Goal: Transaction & Acquisition: Purchase product/service

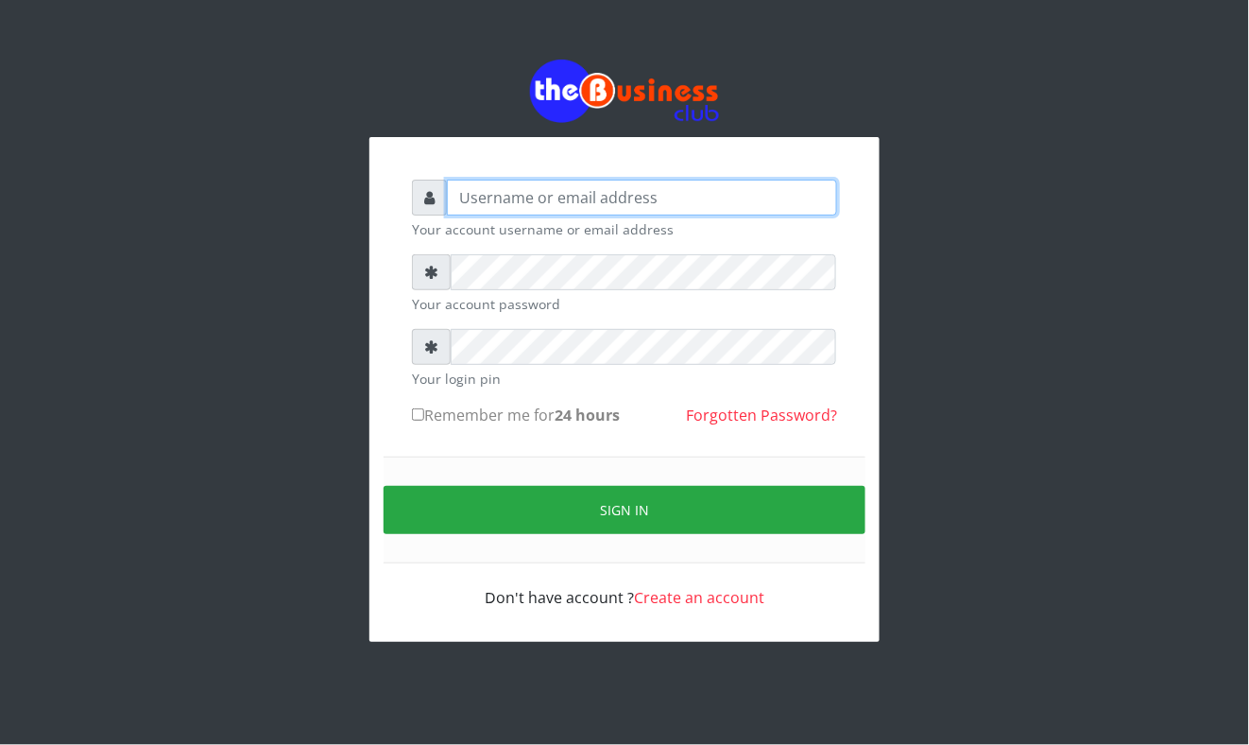
type input "Mavincio"
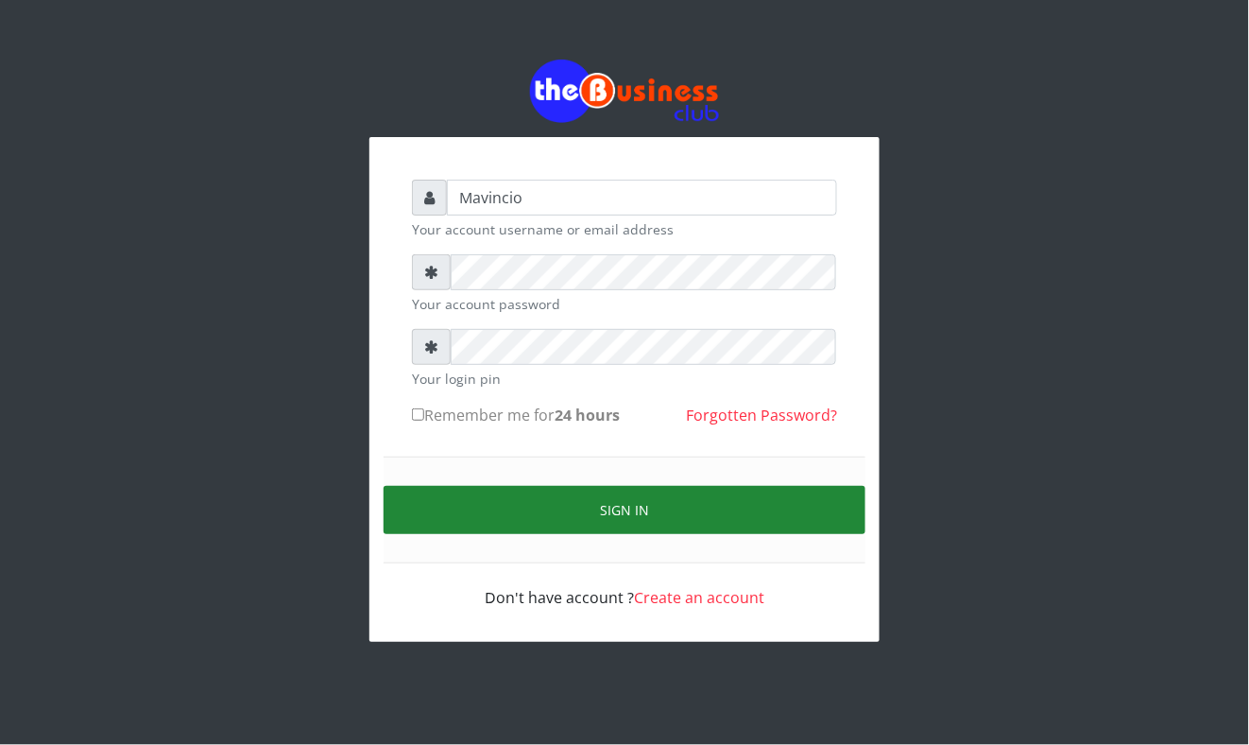
click at [646, 506] on button "Sign in" at bounding box center [625, 510] width 482 height 48
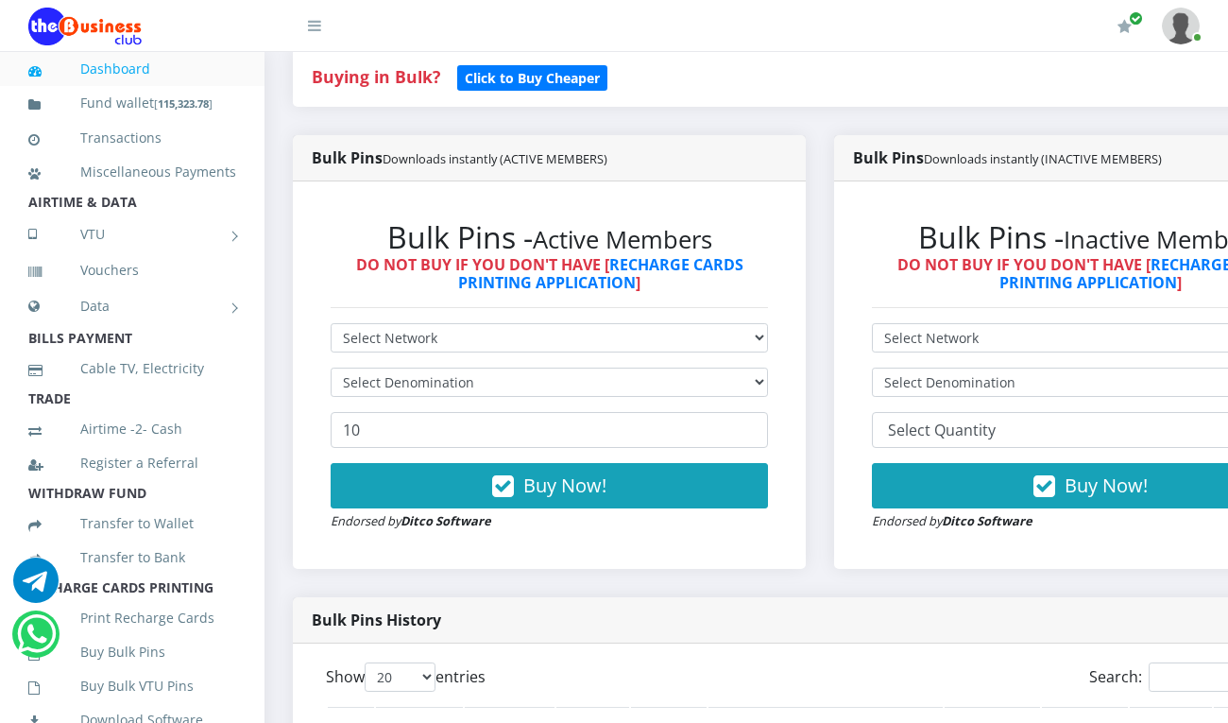
scroll to position [419, 0]
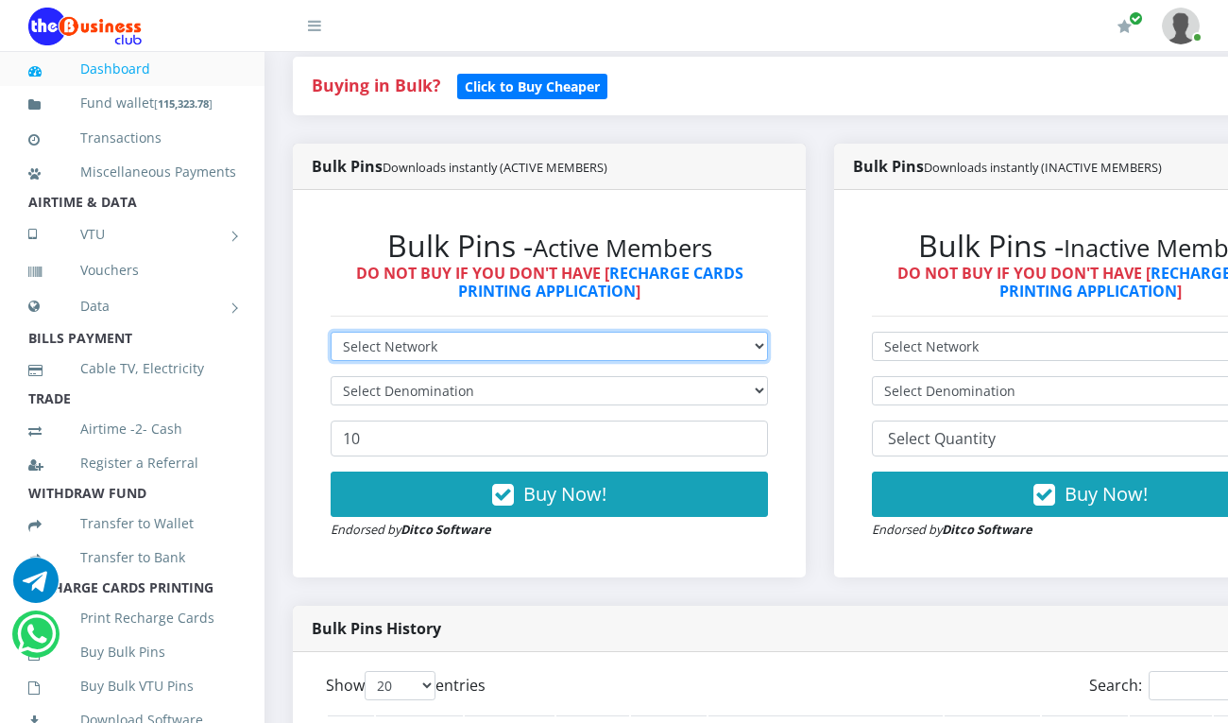
click at [568, 332] on select "Select Network MTN Globacom 9Mobile Airtel" at bounding box center [549, 346] width 437 height 29
select select "MTN"
click at [331, 332] on select "Select Network MTN Globacom 9Mobile Airtel" at bounding box center [549, 346] width 437 height 29
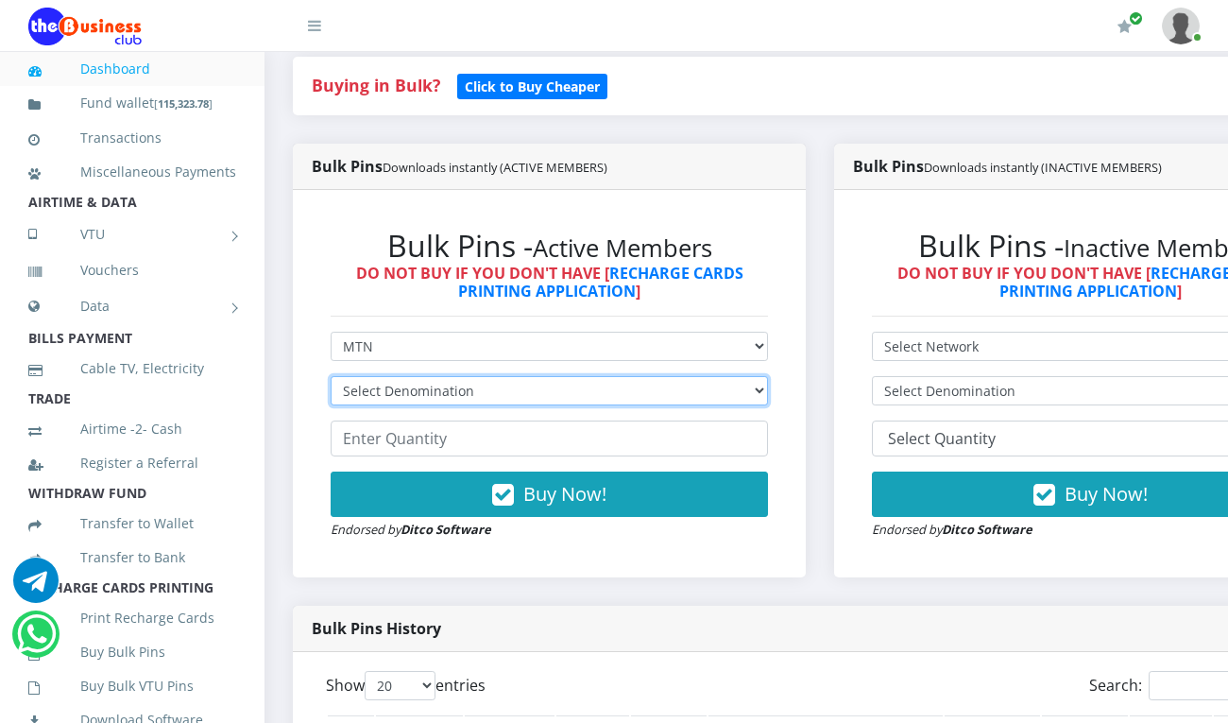
click at [568, 380] on select "Select Denomination MTN NGN100 - ₦96.99 MTN NGN200 - ₦193.98 MTN NGN400 - ₦387.…" at bounding box center [549, 390] width 437 height 29
select select "969.9-1000"
click at [331, 376] on select "Select Denomination MTN NGN100 - ₦96.99 MTN NGN200 - ₦193.98 MTN NGN400 - ₦387.…" at bounding box center [549, 390] width 437 height 29
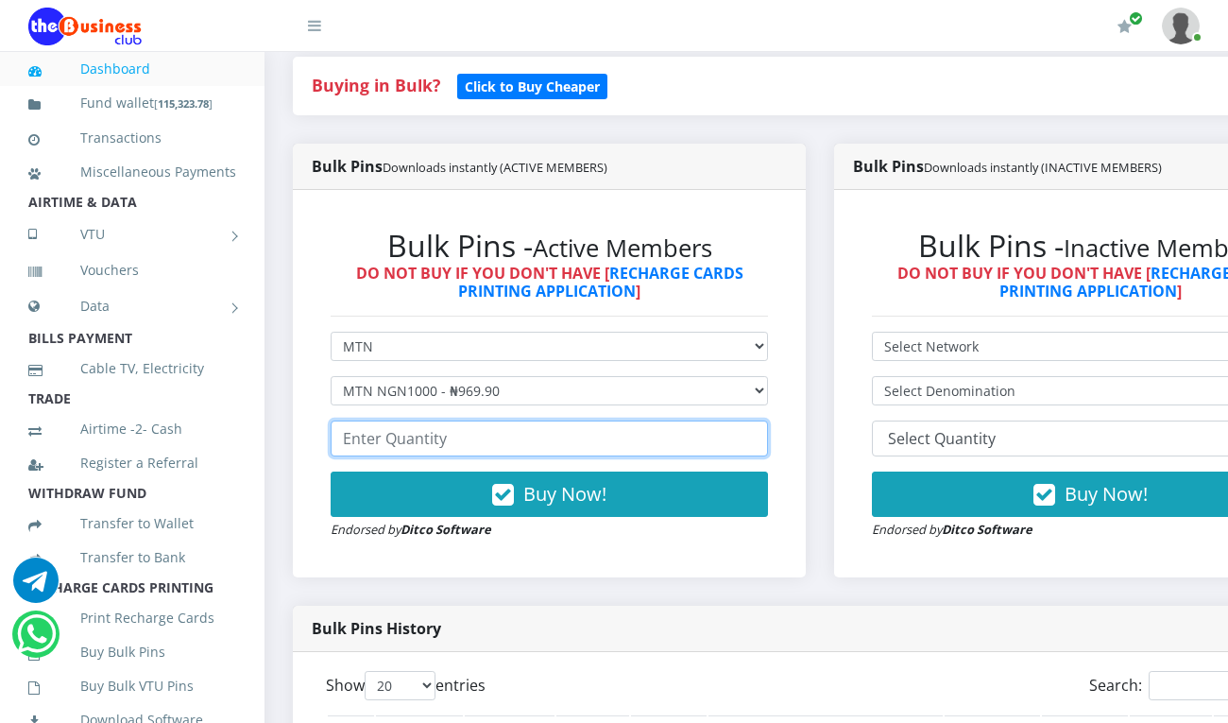
click at [552, 428] on input "number" at bounding box center [549, 438] width 437 height 36
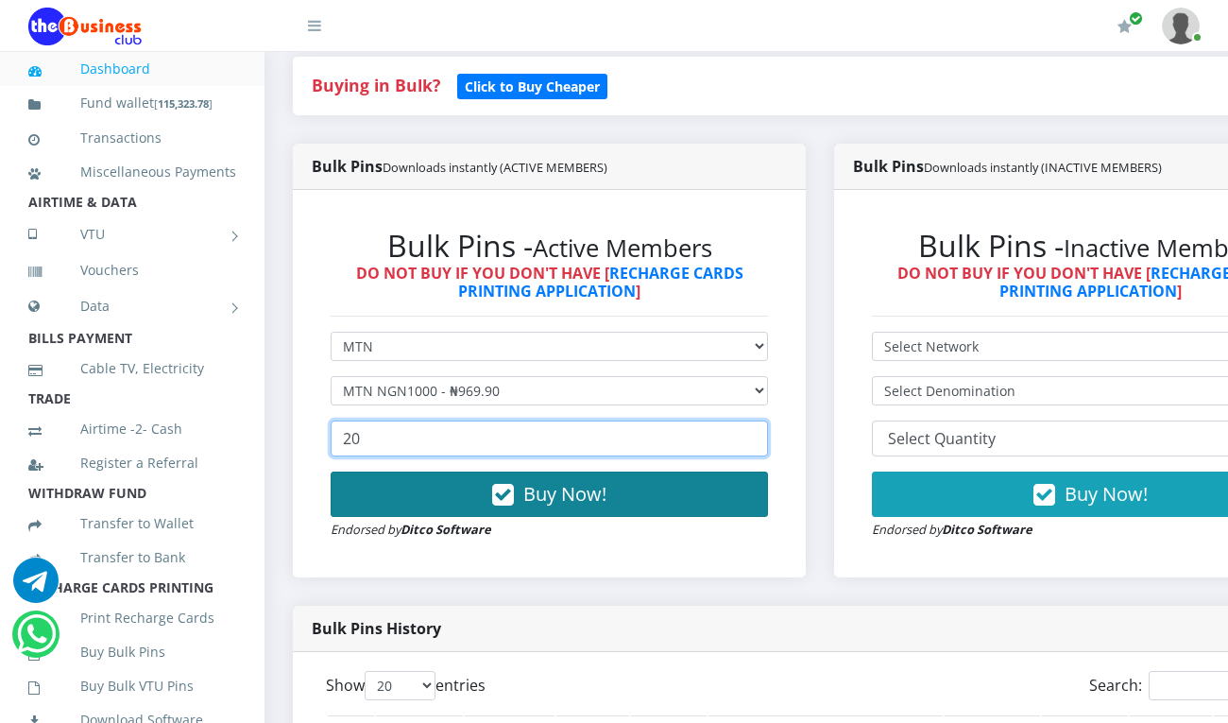
type input "20"
click at [586, 481] on span "Buy Now!" at bounding box center [564, 494] width 83 height 26
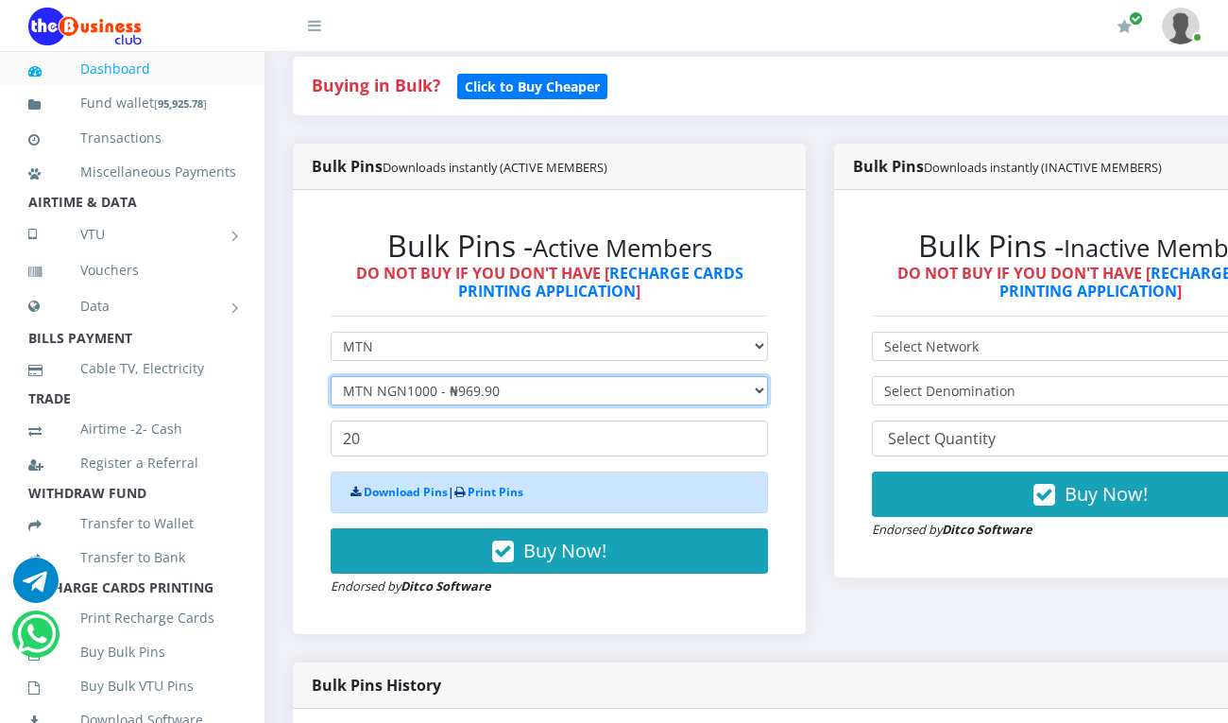
click at [527, 376] on select "Select Denomination MTN NGN100 - ₦96.99 MTN NGN200 - ₦193.98 MTN NGN400 - ₦387.…" at bounding box center [549, 390] width 437 height 29
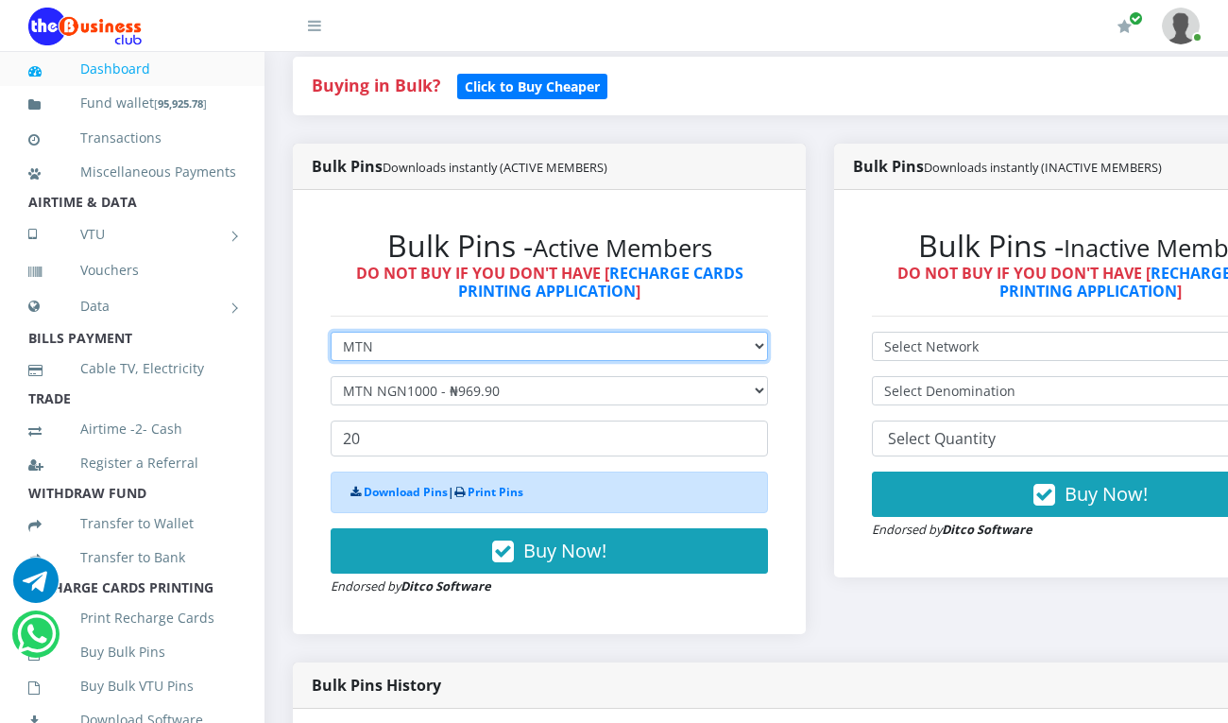
click at [507, 332] on select "Select Network MTN Globacom 9Mobile Airtel" at bounding box center [549, 346] width 437 height 29
select select "Airtel"
click at [331, 332] on select "Select Network MTN Globacom 9Mobile Airtel" at bounding box center [549, 346] width 437 height 29
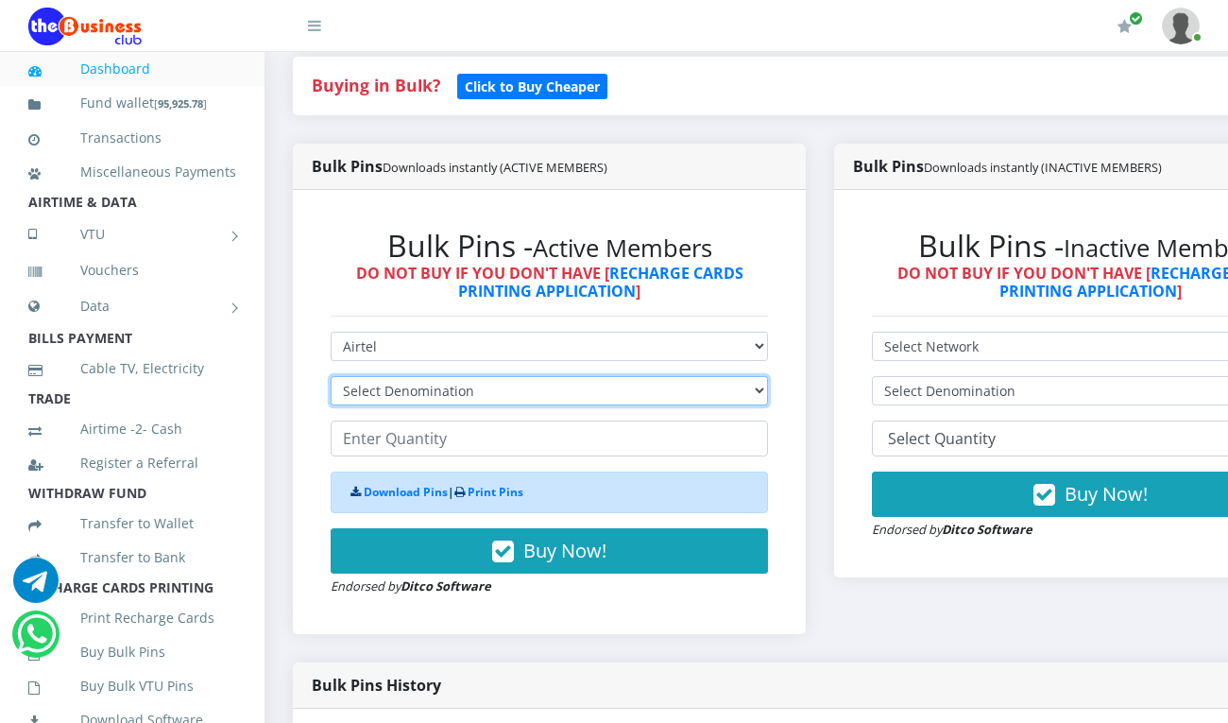
click at [497, 376] on select "Select Denomination Airtel NGN100 - ₦96.38 Airtel NGN200 - ₦192.76 Airtel NGN50…" at bounding box center [549, 390] width 437 height 29
select select "963.8-1000"
click at [331, 376] on select "Select Denomination Airtel NGN100 - ₦96.38 Airtel NGN200 - ₦192.76 Airtel NGN50…" at bounding box center [549, 390] width 437 height 29
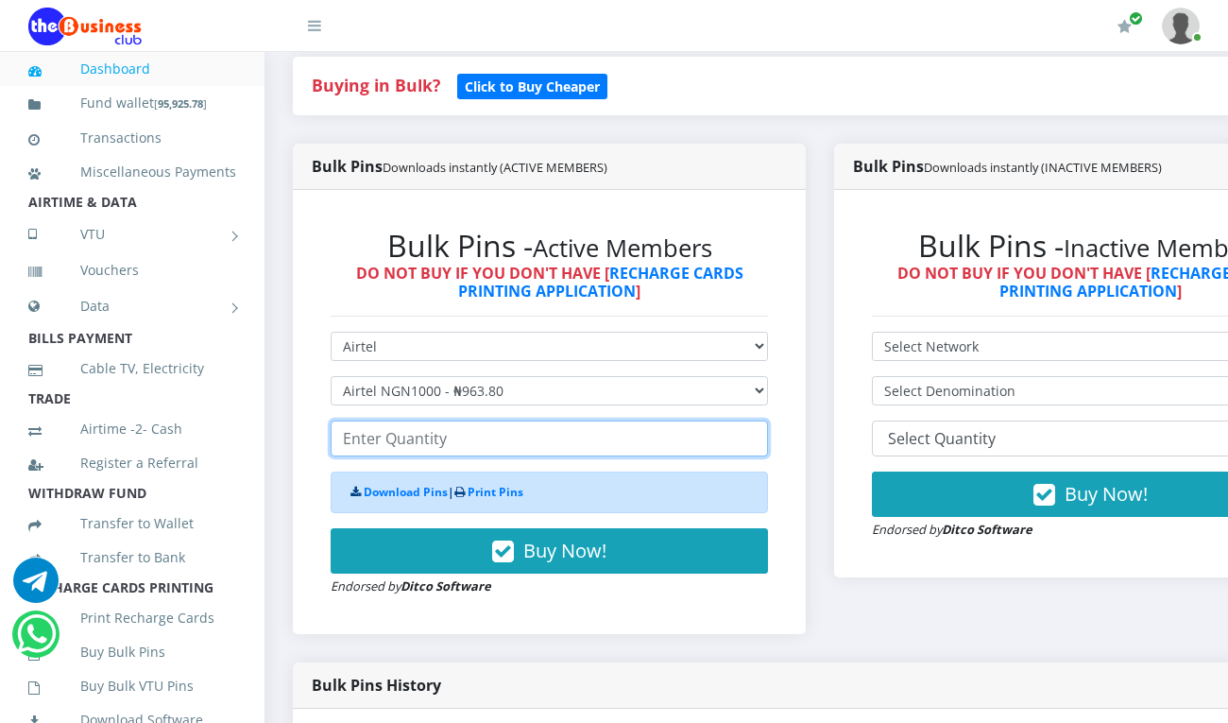
click at [503, 435] on input "number" at bounding box center [549, 438] width 437 height 36
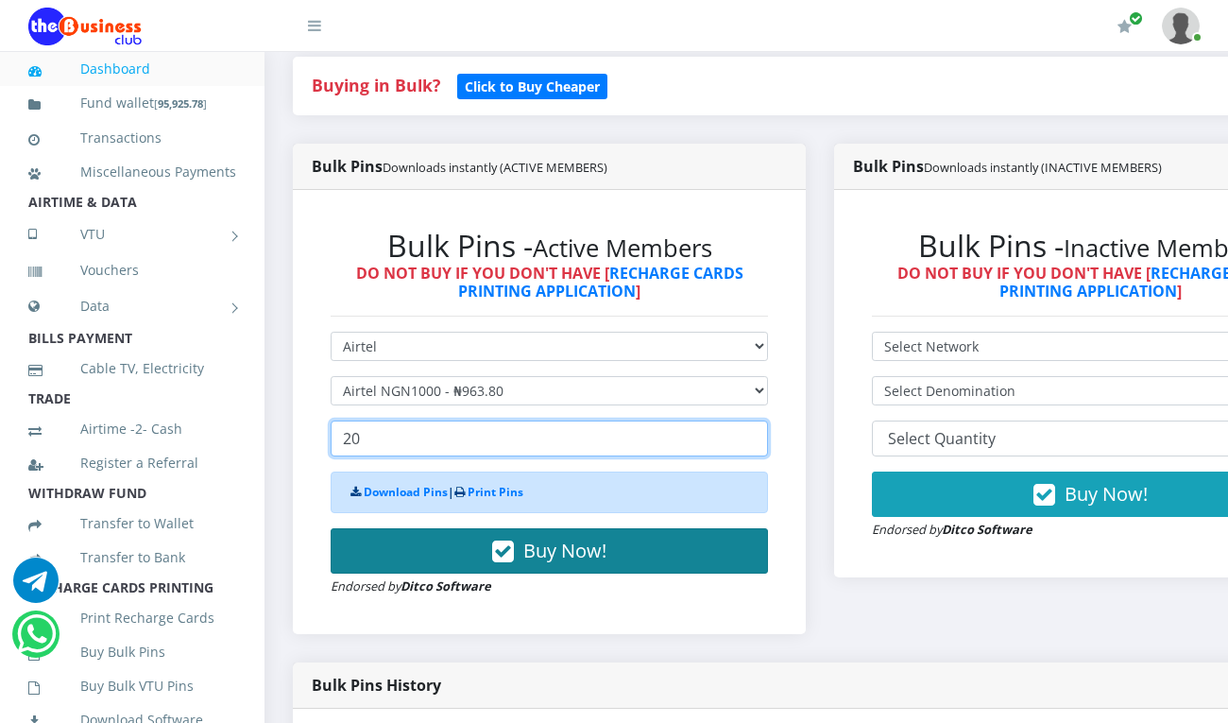
type input "20"
click at [546, 538] on span "Buy Now!" at bounding box center [564, 551] width 83 height 26
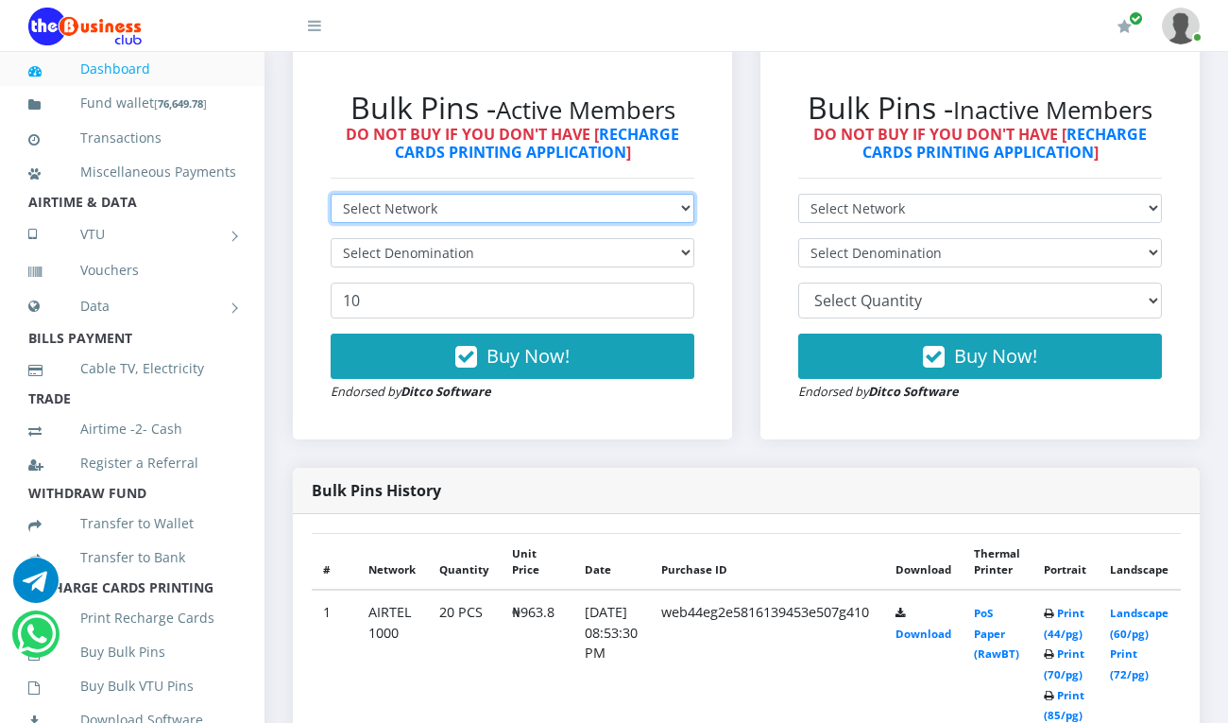
drag, startPoint x: 0, startPoint y: 0, endPoint x: 454, endPoint y: 181, distance: 488.4
click at [454, 194] on select "Select Network MTN Globacom 9Mobile Airtel" at bounding box center [513, 208] width 364 height 29
select select "Glo"
click at [331, 194] on select "Select Network MTN Globacom 9Mobile Airtel" at bounding box center [513, 208] width 364 height 29
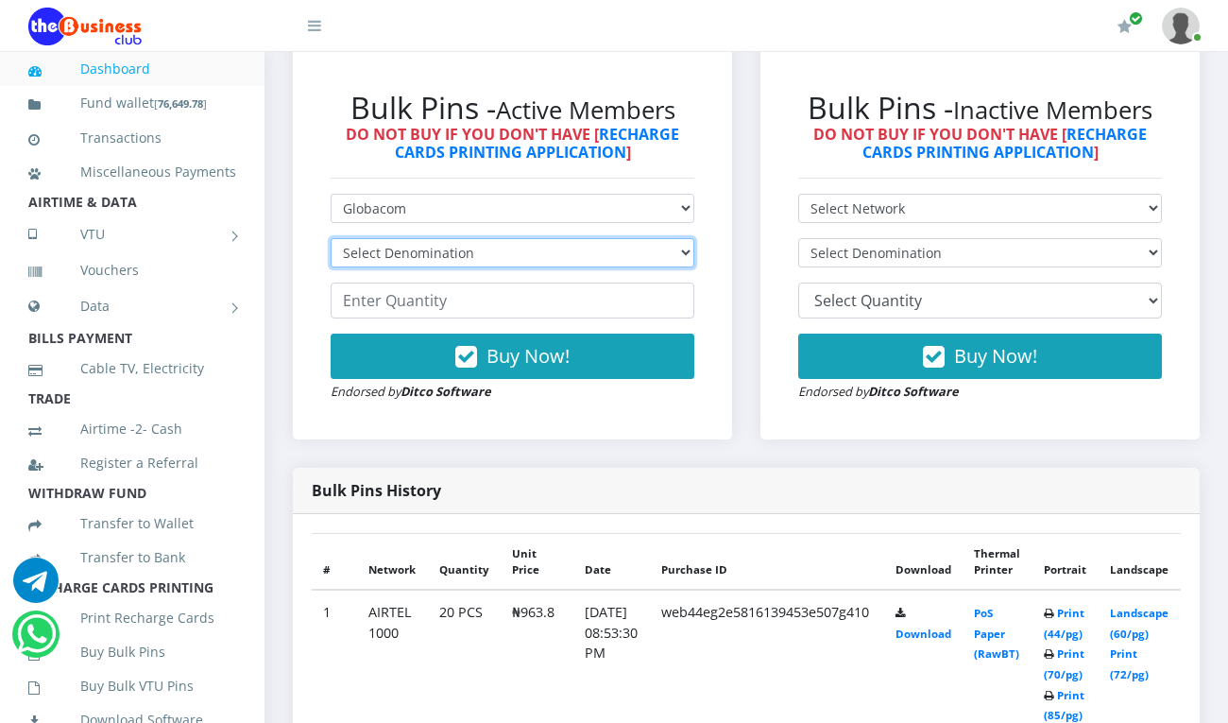
click at [454, 238] on select "Select Denomination" at bounding box center [513, 252] width 364 height 29
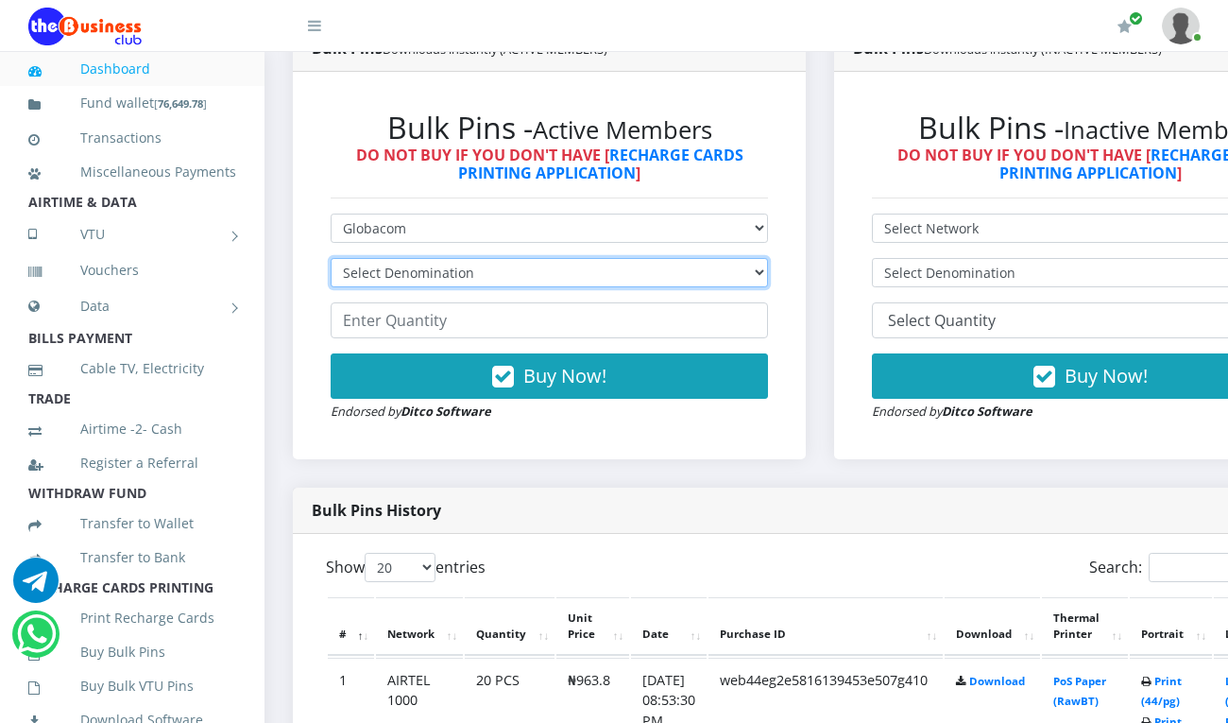
scroll to position [556, 0]
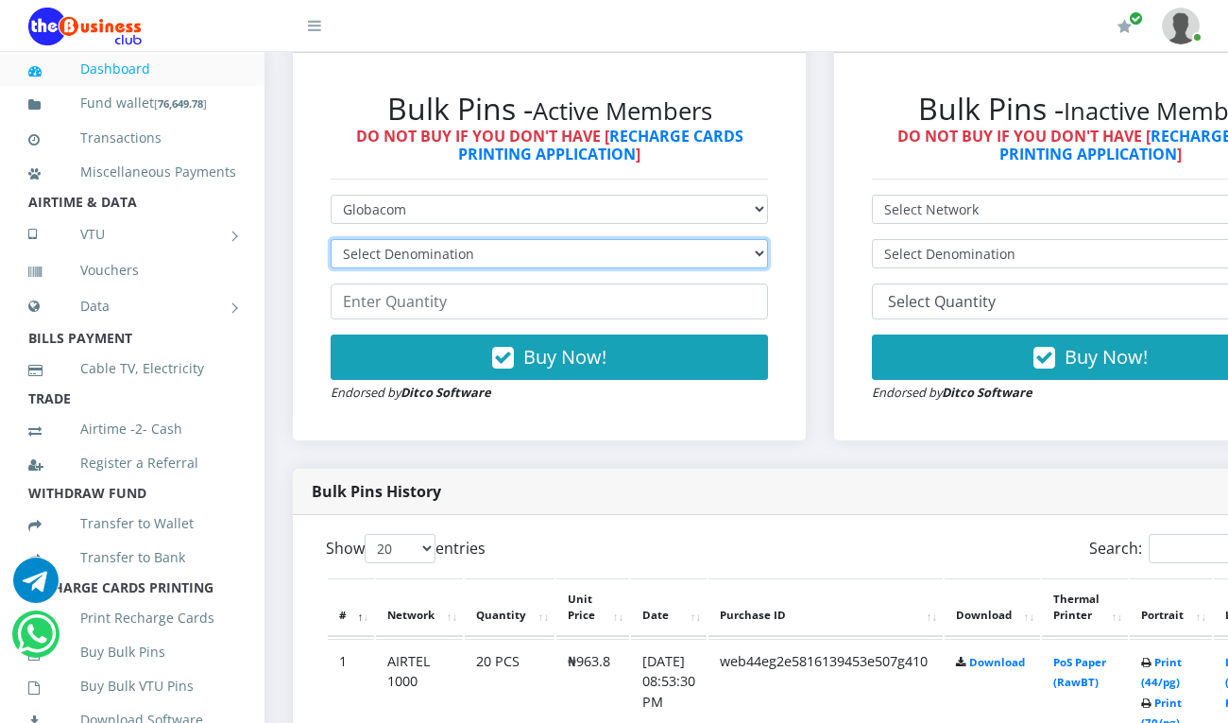
select select "965.5-1000"
click at [331, 239] on select "Select Denomination Glo NGN100 - ₦96.55 Glo NGN200 - ₦193.10 Glo NGN500 - ₦482.…" at bounding box center [549, 253] width 437 height 29
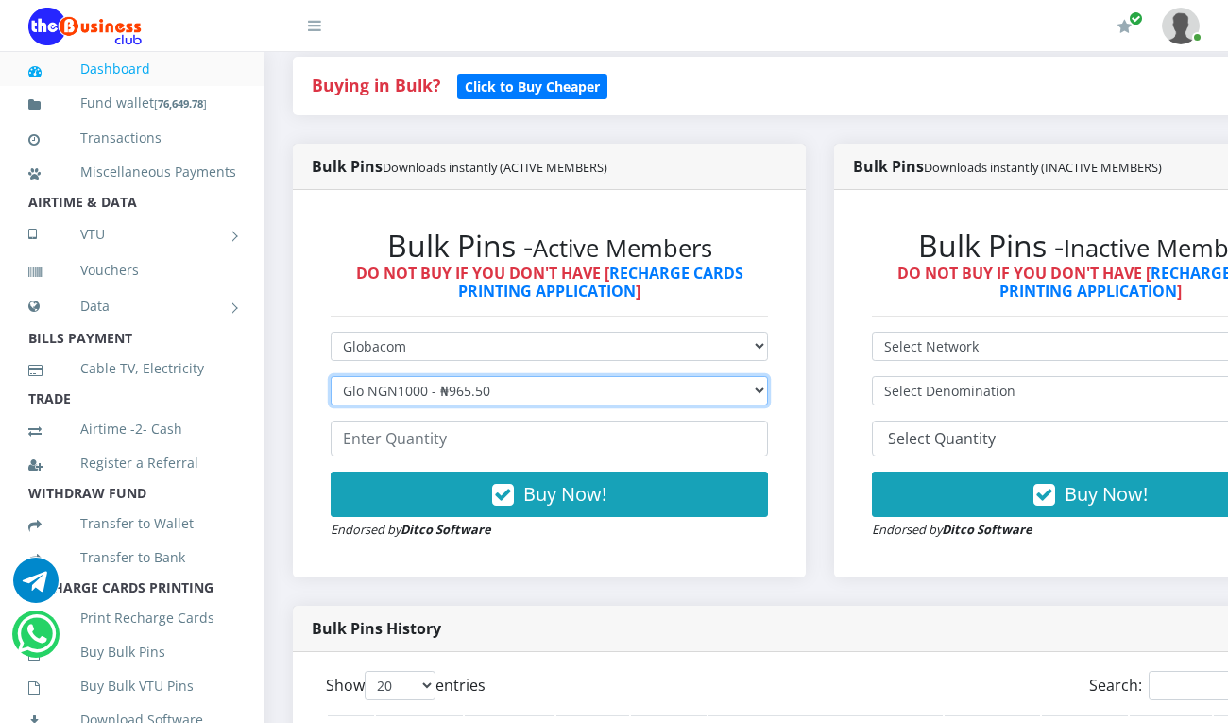
scroll to position [0, 0]
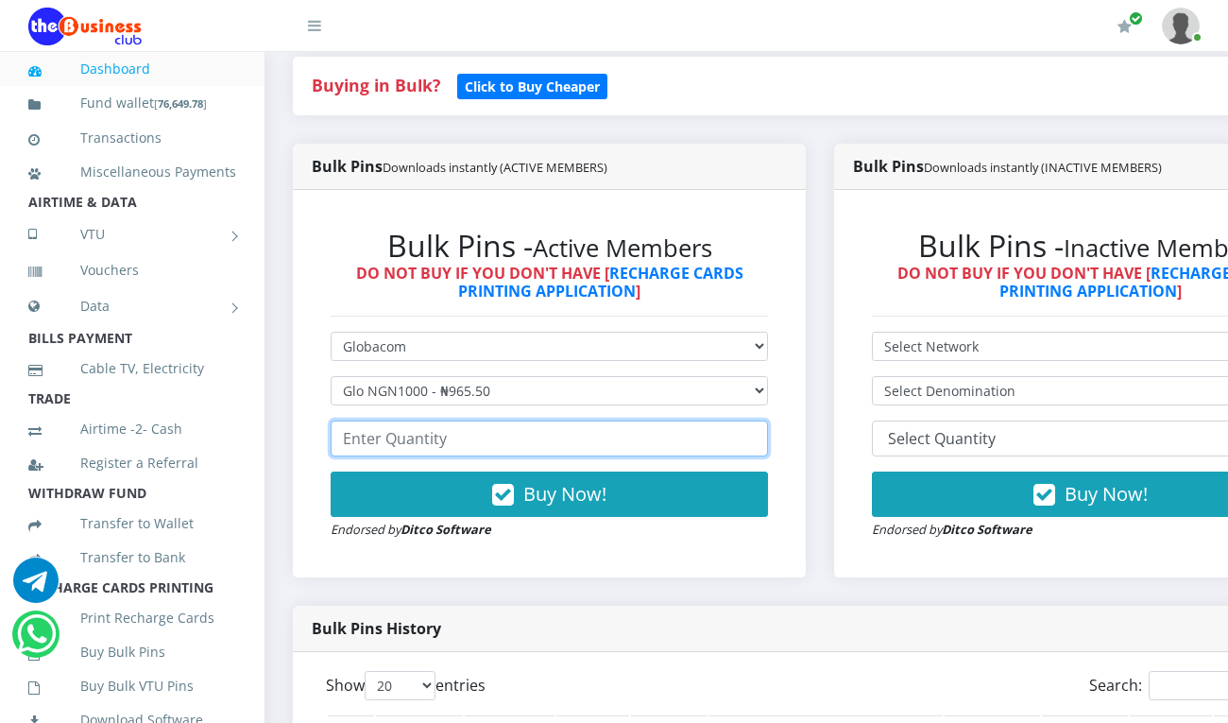
click at [455, 424] on input "number" at bounding box center [549, 438] width 437 height 36
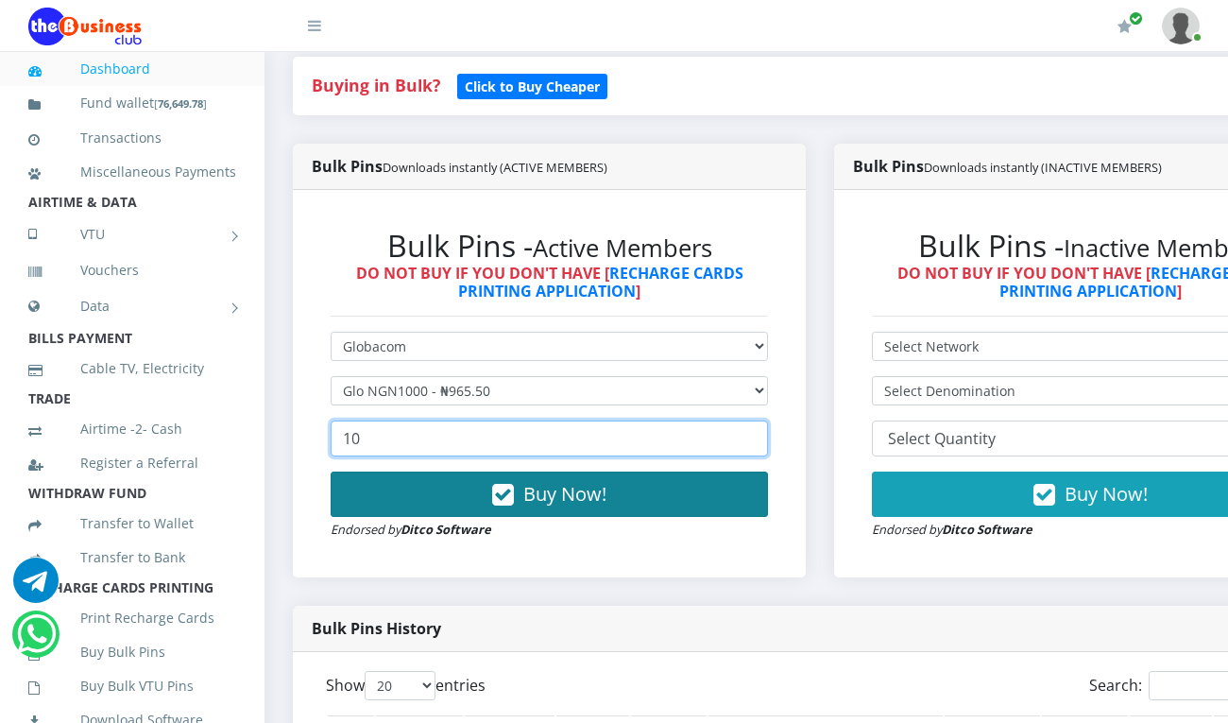
type input "10"
click at [586, 481] on span "Buy Now!" at bounding box center [564, 494] width 83 height 26
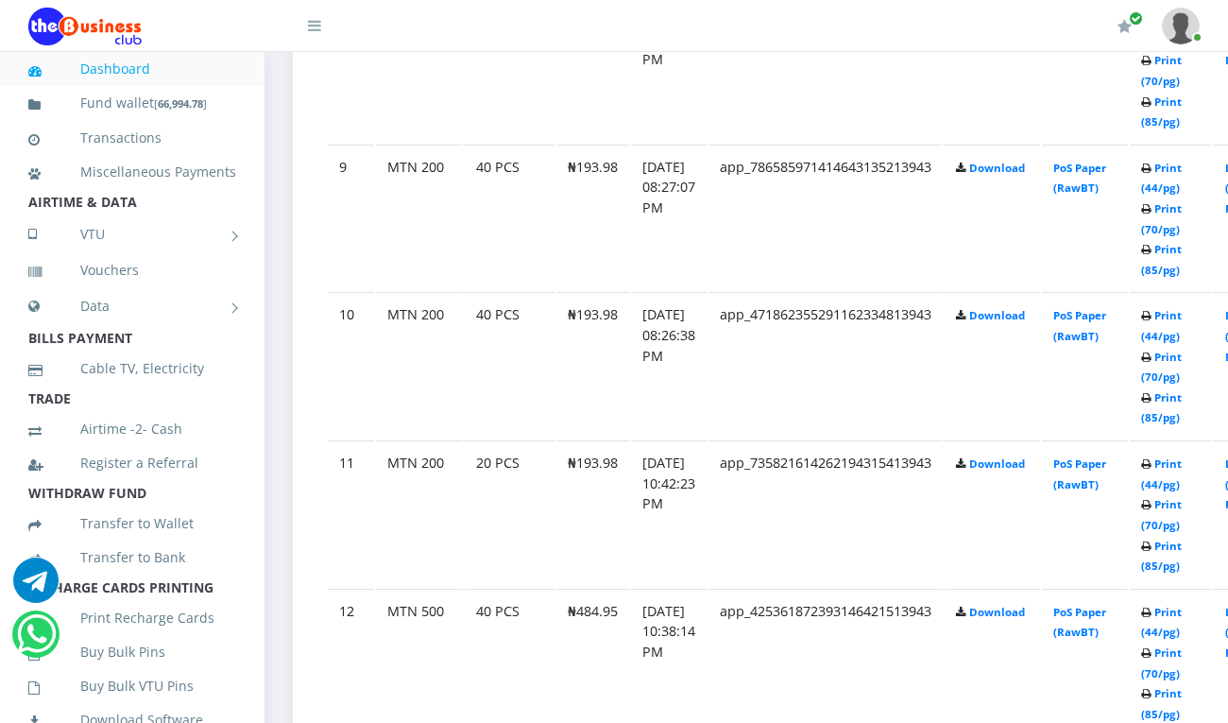
scroll to position [2252, 0]
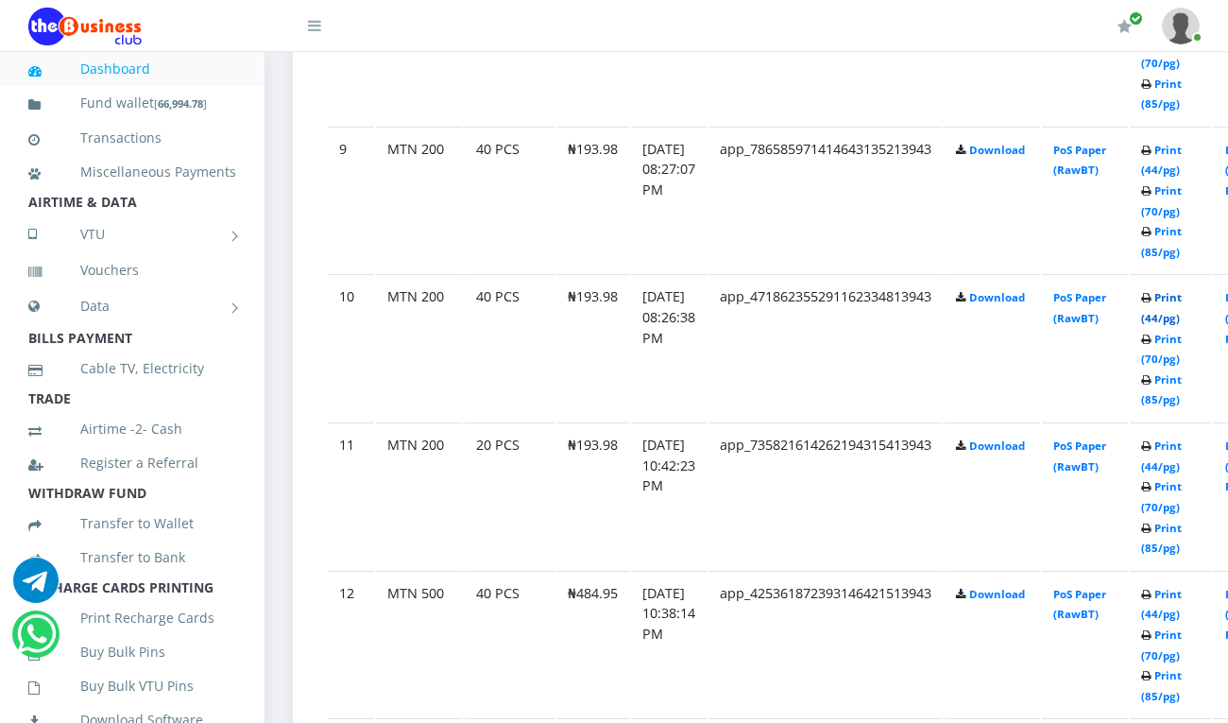
click at [1182, 293] on link "Print (44/pg)" at bounding box center [1161, 307] width 41 height 35
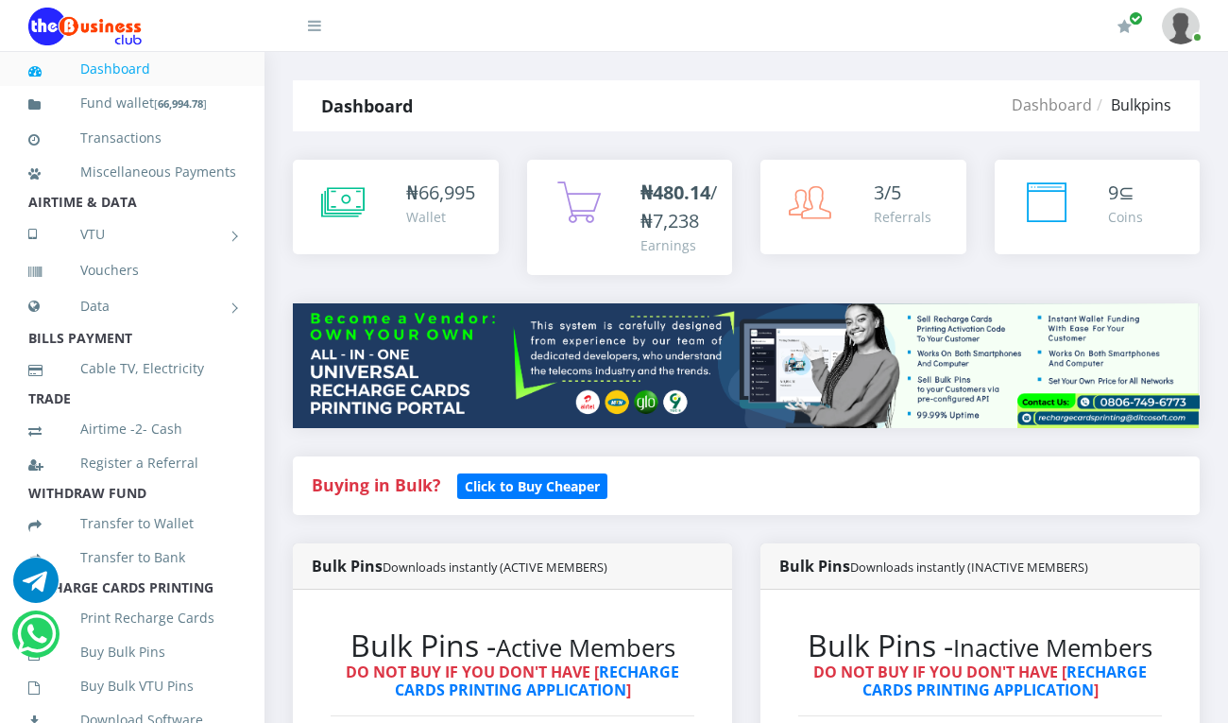
scroll to position [1955, 0]
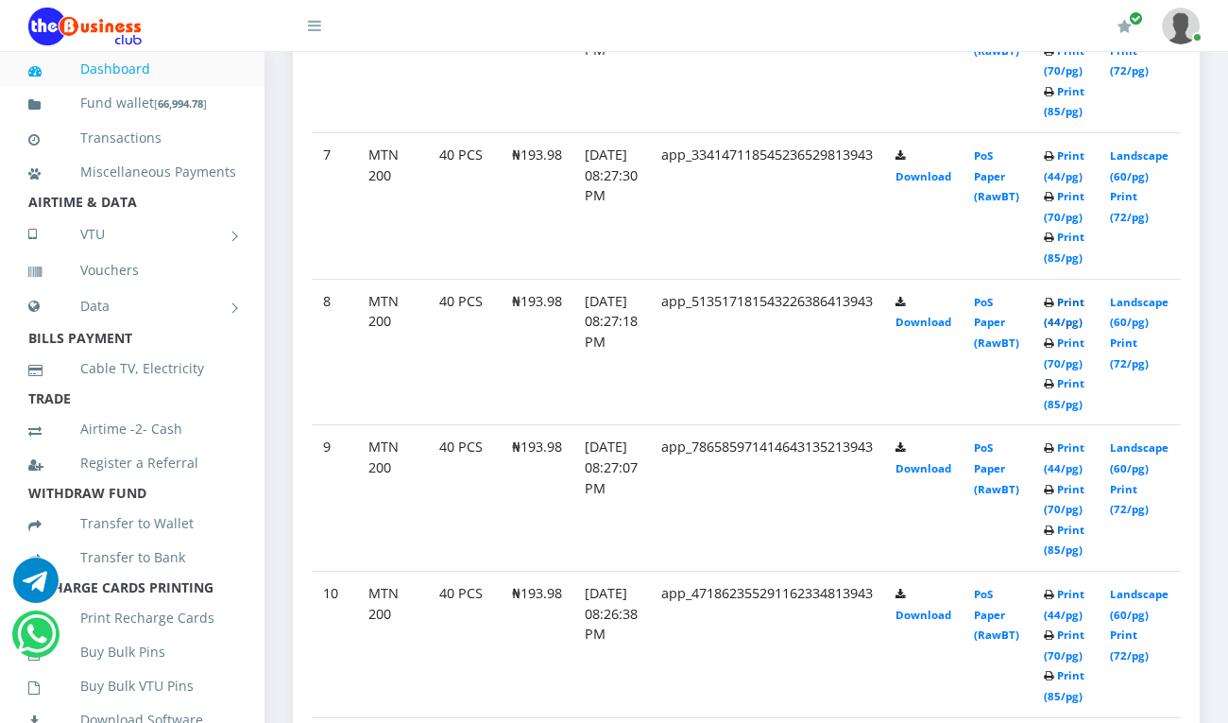
scroll to position [1872, 0]
click at [1085, 307] on link "Print (44/pg)" at bounding box center [1064, 312] width 41 height 35
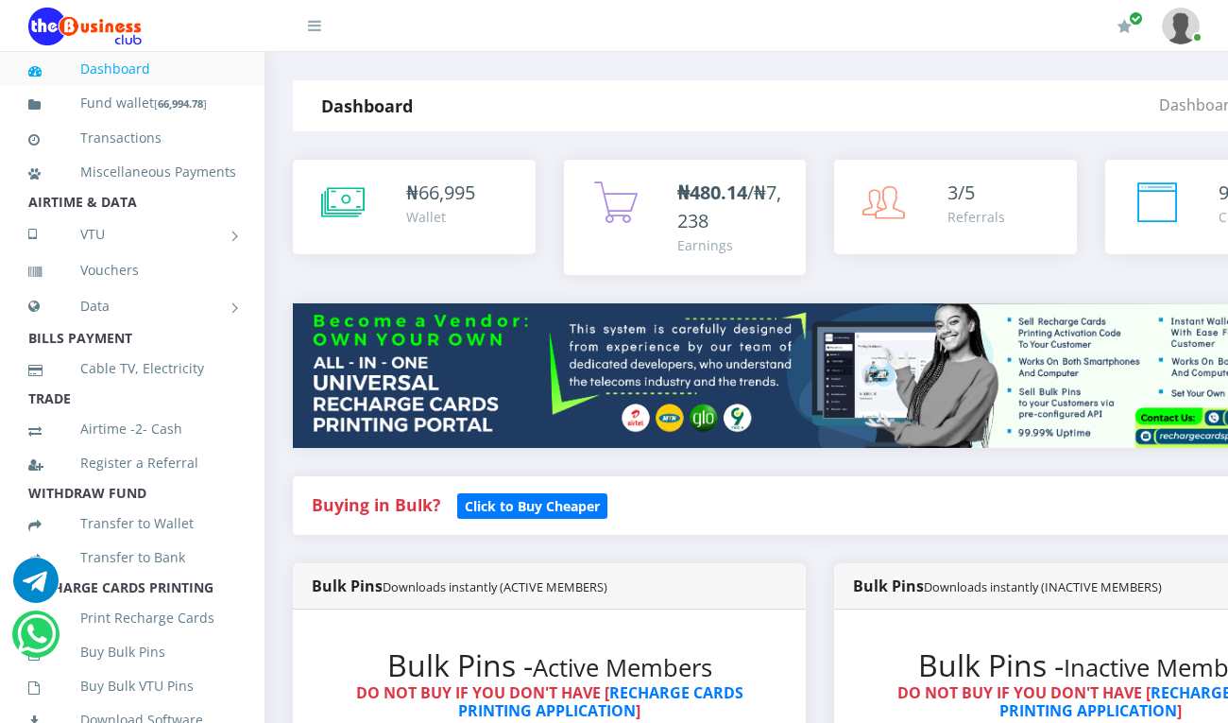
scroll to position [1585, 0]
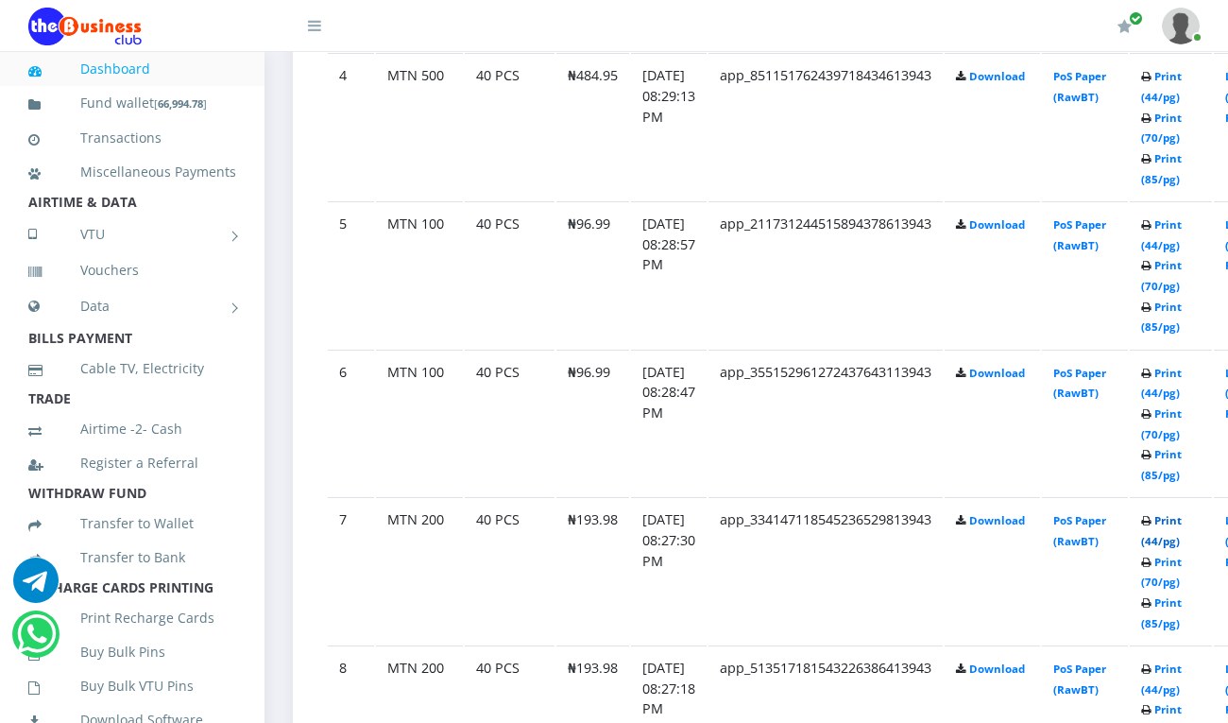
click at [1182, 523] on link "Print (44/pg)" at bounding box center [1161, 530] width 41 height 35
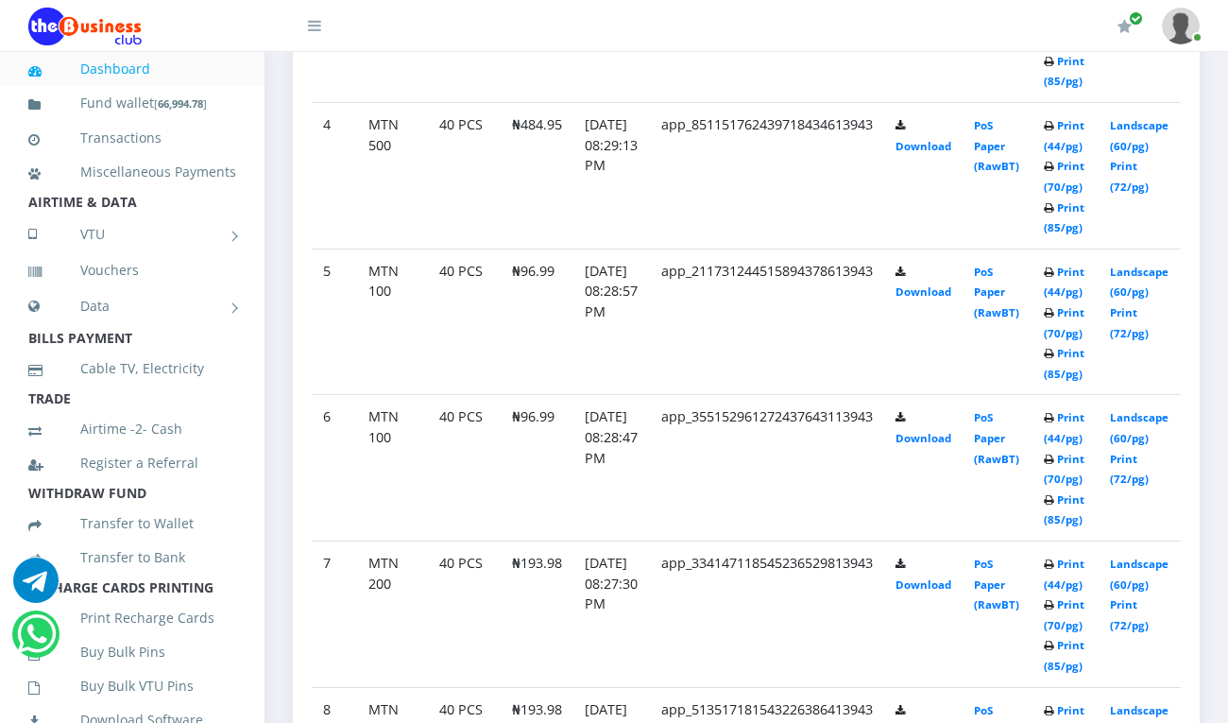
scroll to position [1543, 0]
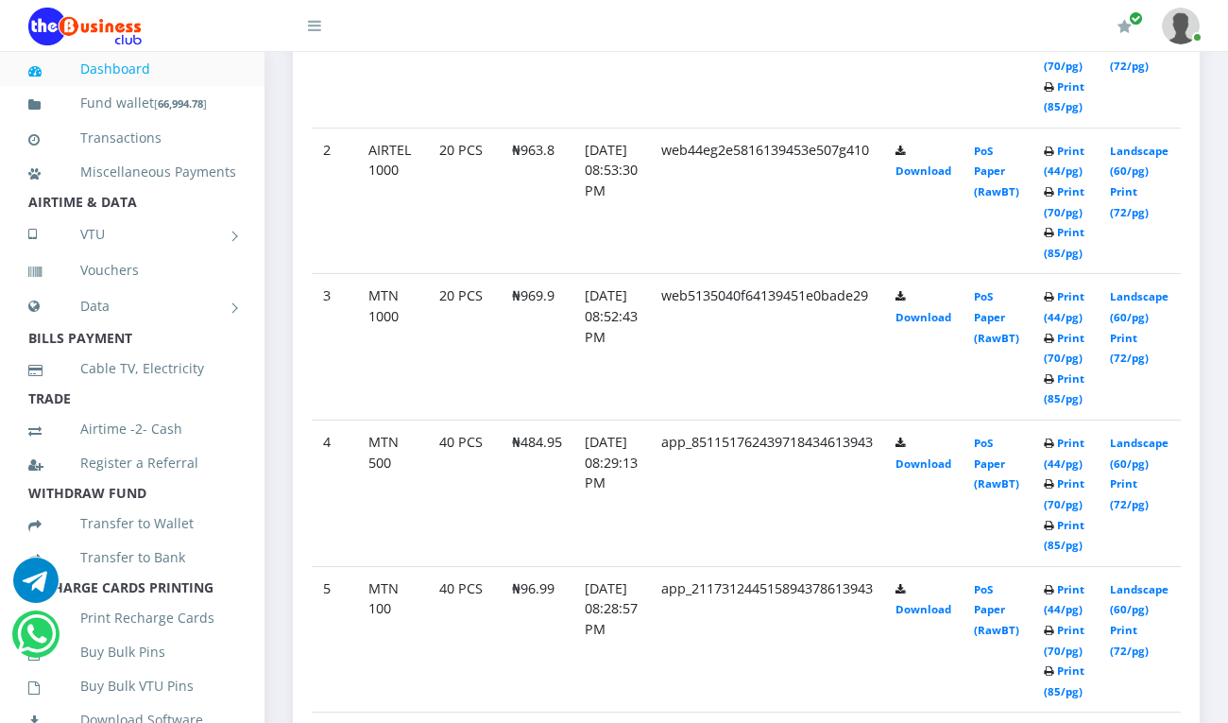
scroll to position [1332, 0]
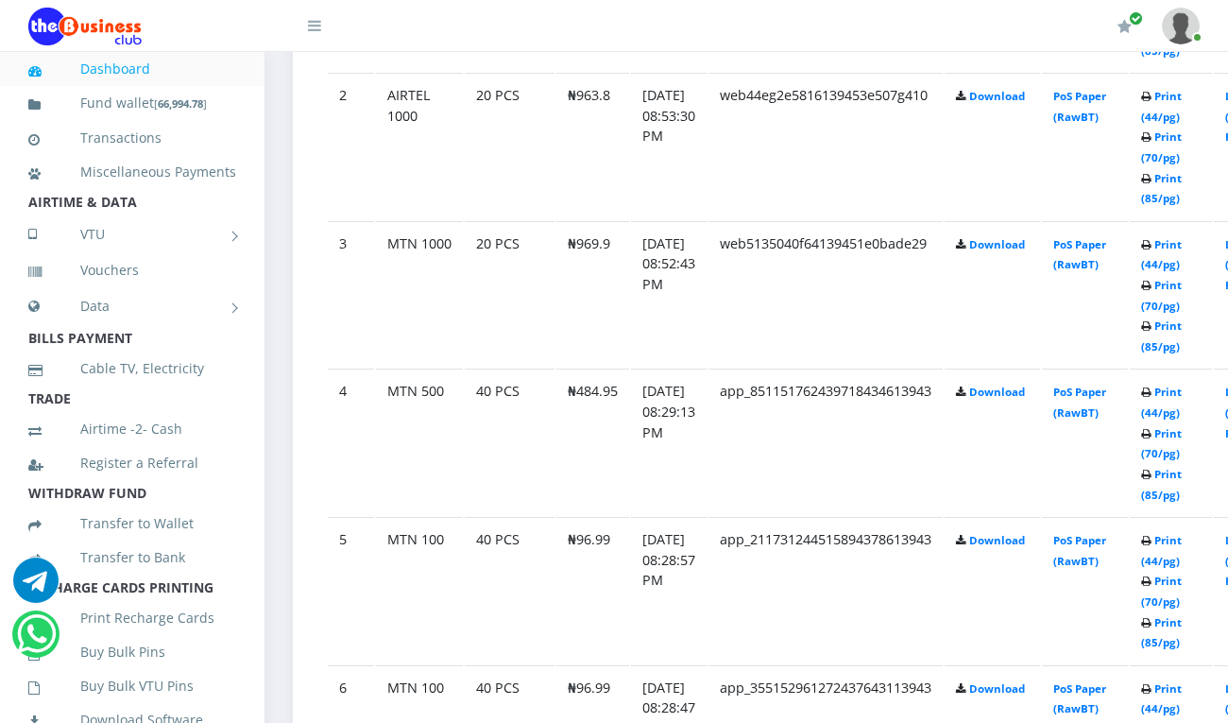
scroll to position [1332, 0]
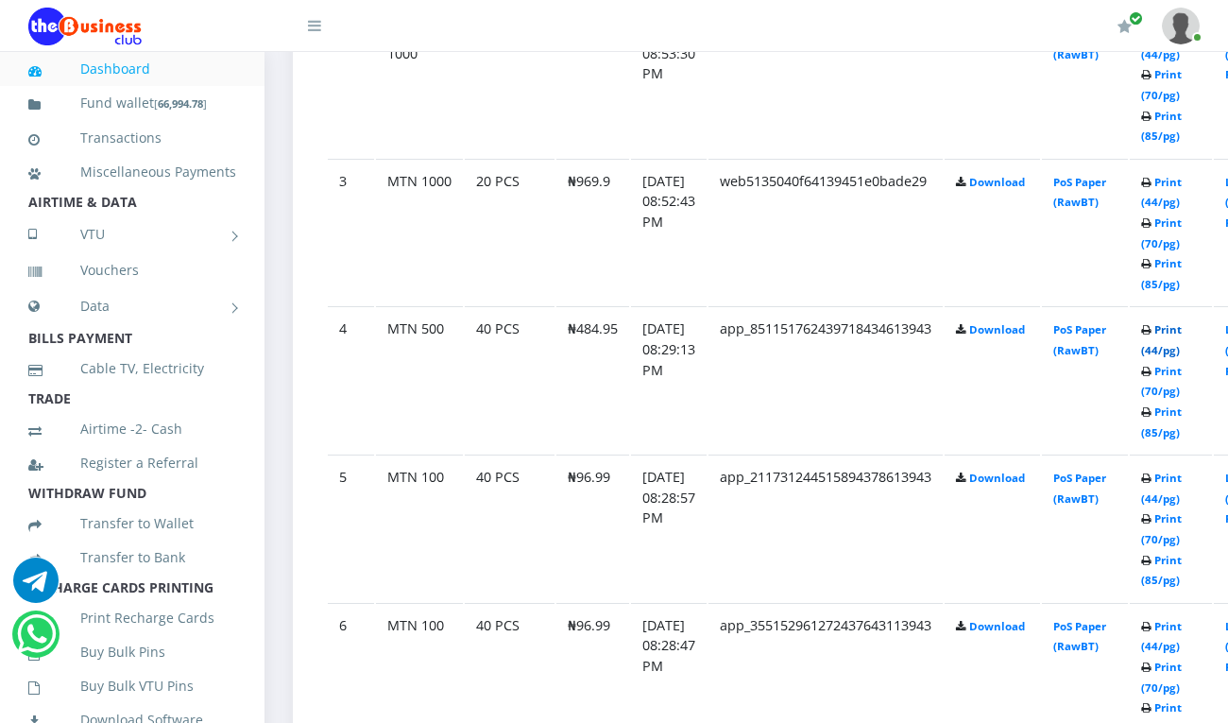
click at [1182, 334] on link "Print (44/pg)" at bounding box center [1161, 339] width 41 height 35
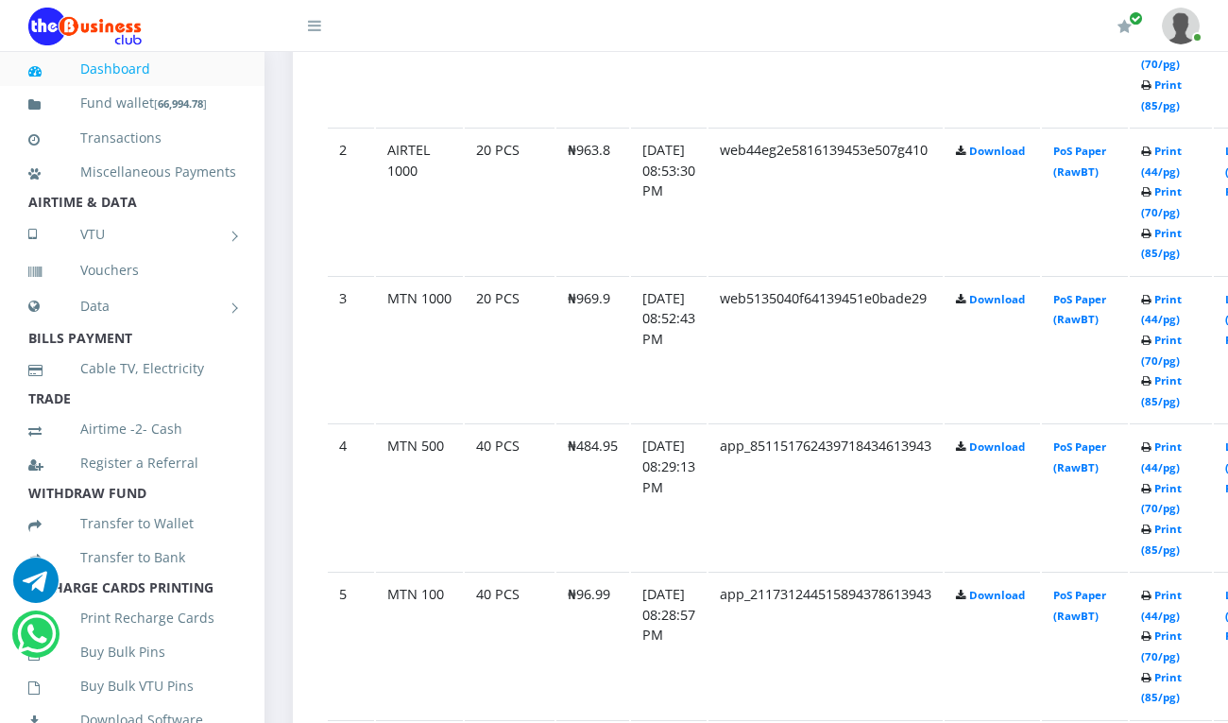
scroll to position [1225, 0]
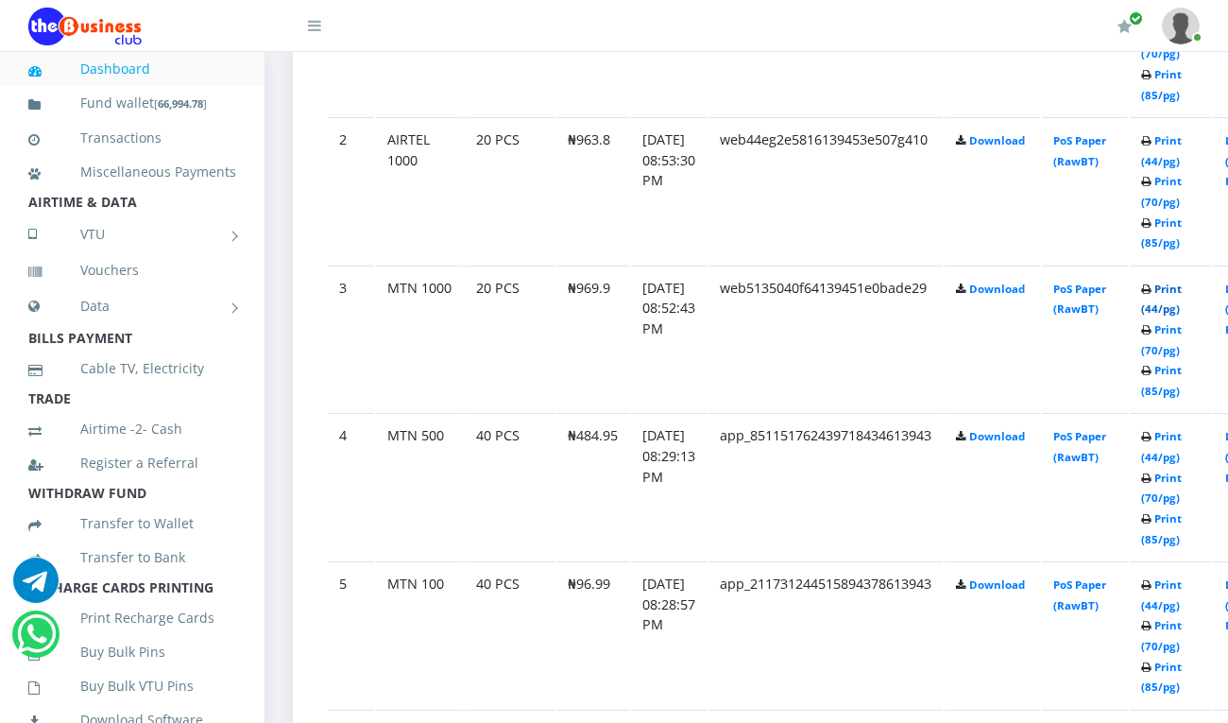
click at [1182, 285] on link "Print (44/pg)" at bounding box center [1161, 299] width 41 height 35
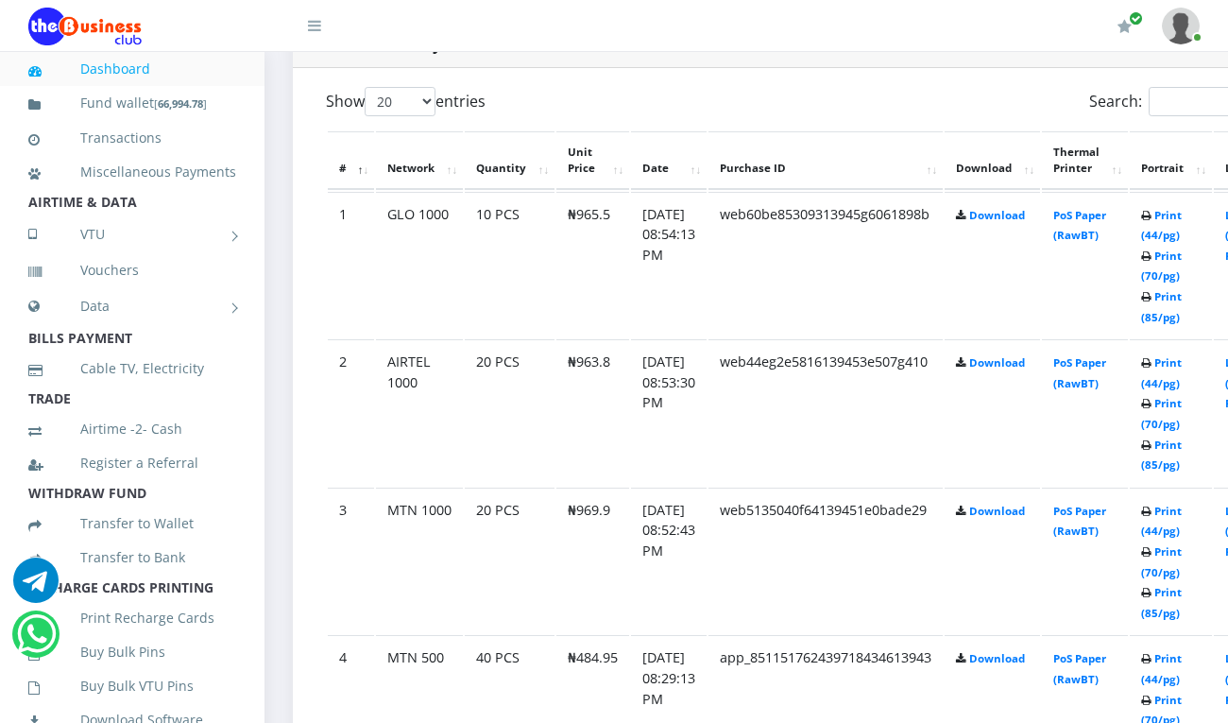
scroll to position [973, 0]
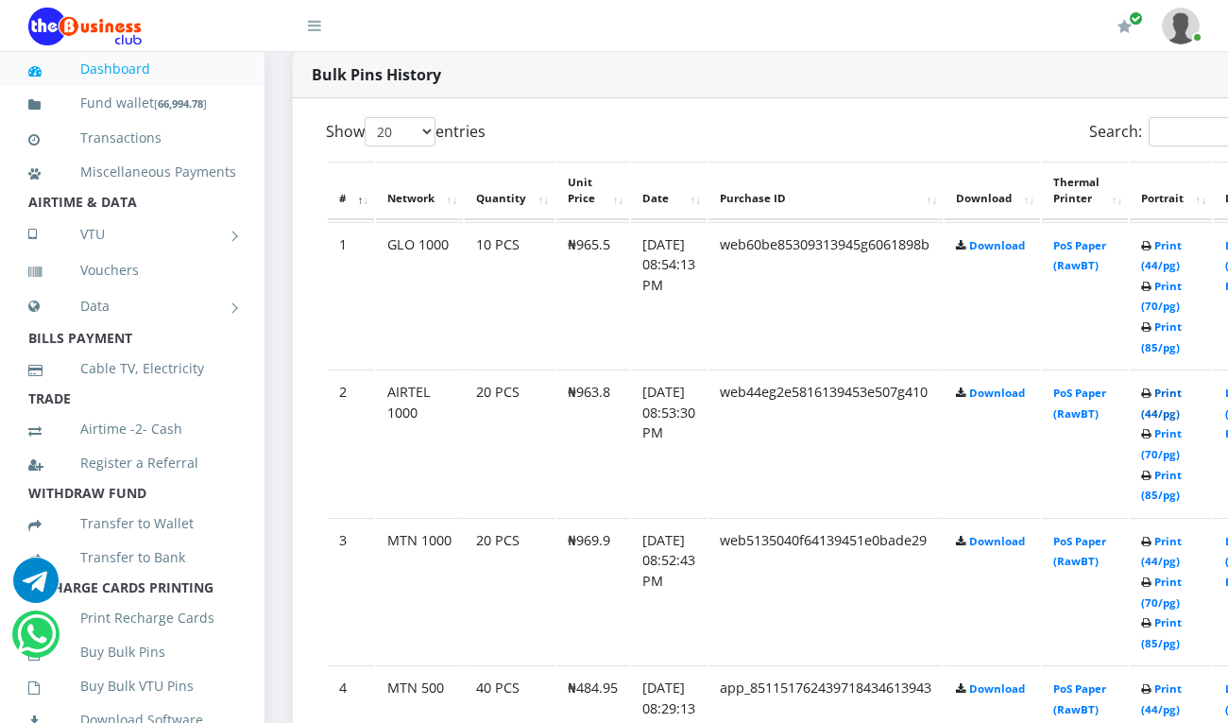
click at [1182, 389] on link "Print (44/pg)" at bounding box center [1161, 402] width 41 height 35
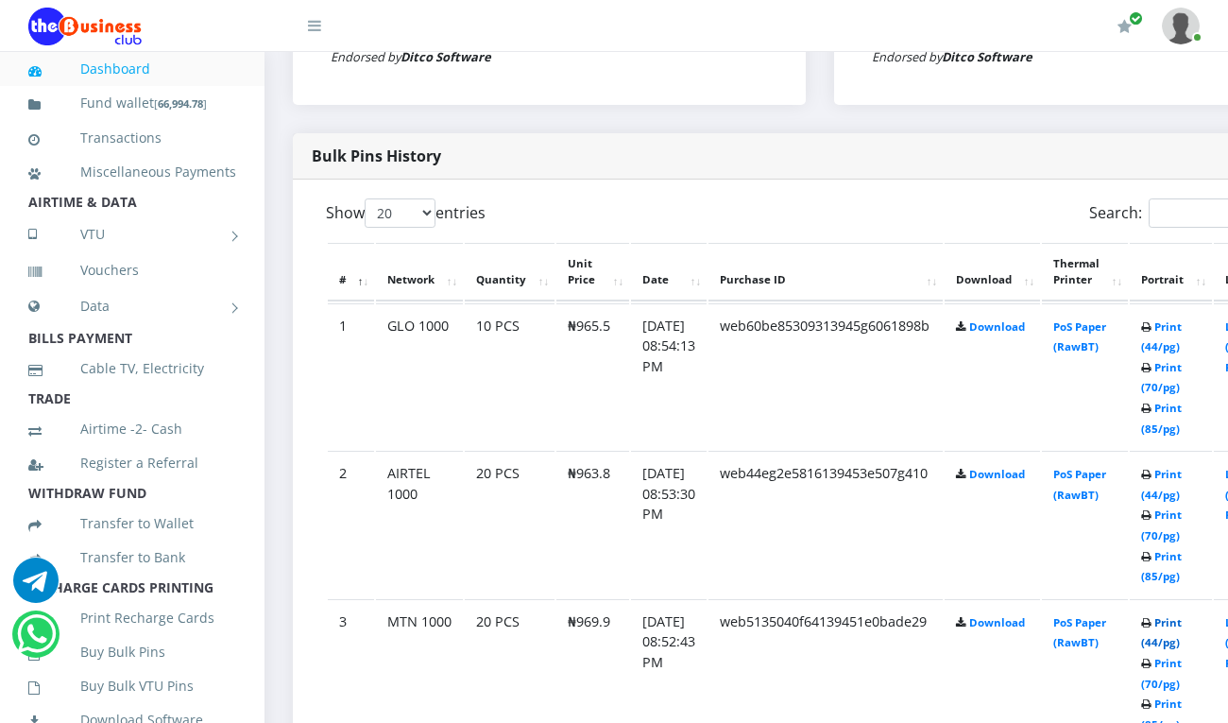
click at [1182, 628] on link "Print (44/pg)" at bounding box center [1161, 632] width 41 height 35
click at [1182, 333] on link "Print (44/pg)" at bounding box center [1161, 338] width 41 height 35
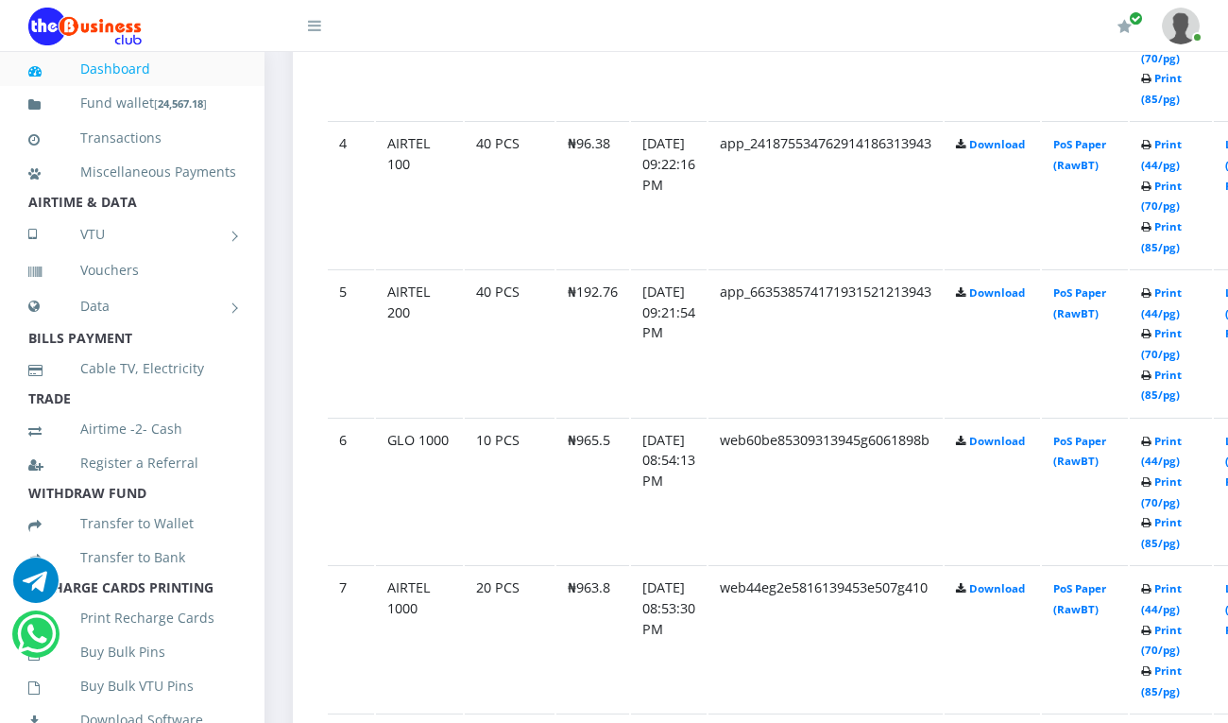
scroll to position [1444, 0]
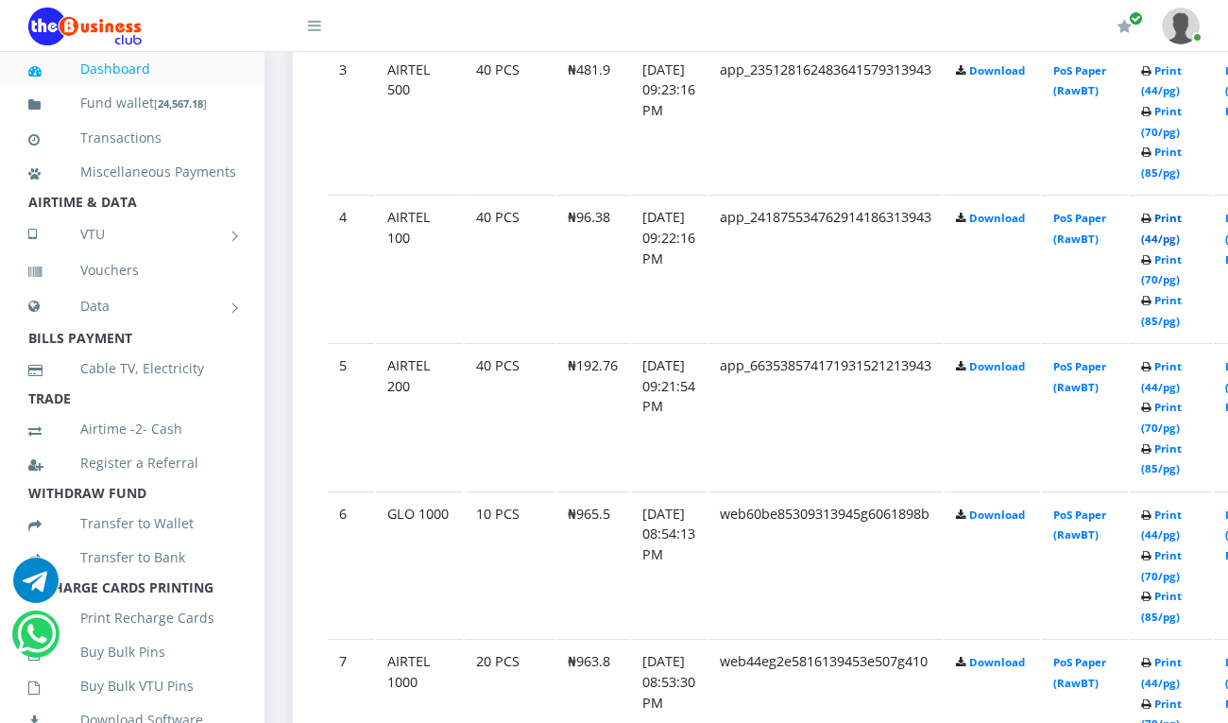
click at [1182, 216] on link "Print (44/pg)" at bounding box center [1161, 228] width 41 height 35
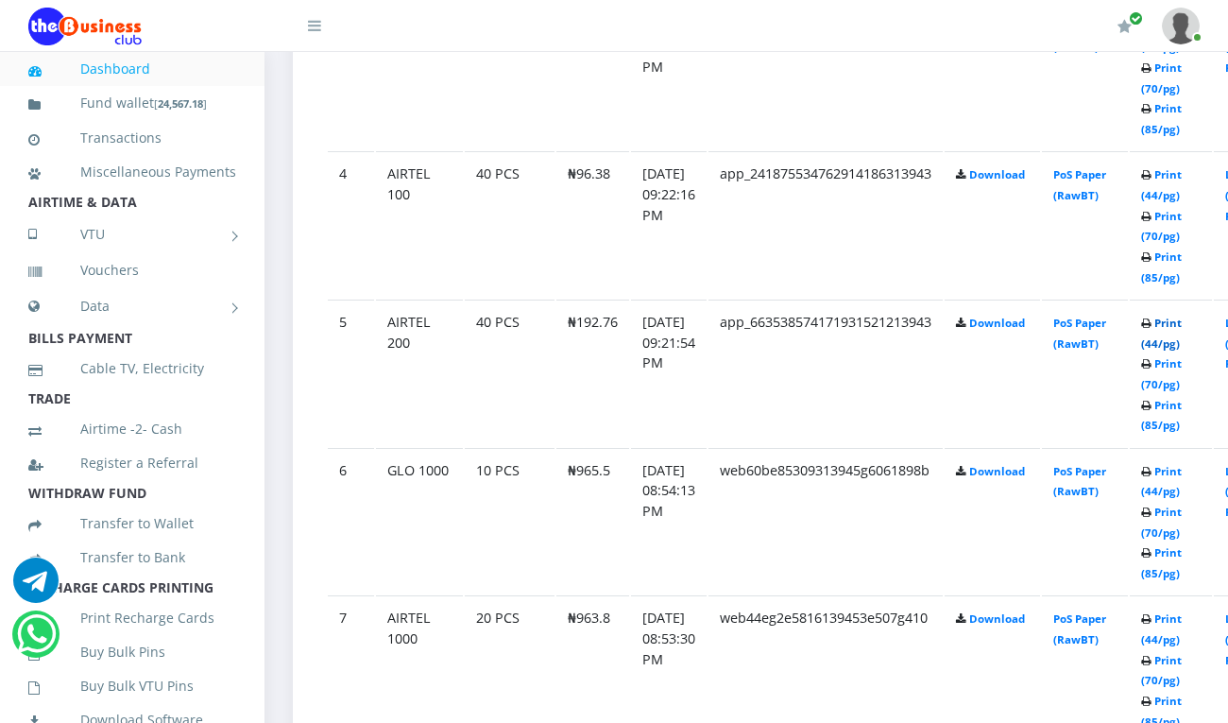
click at [1182, 323] on link "Print (44/pg)" at bounding box center [1161, 333] width 41 height 35
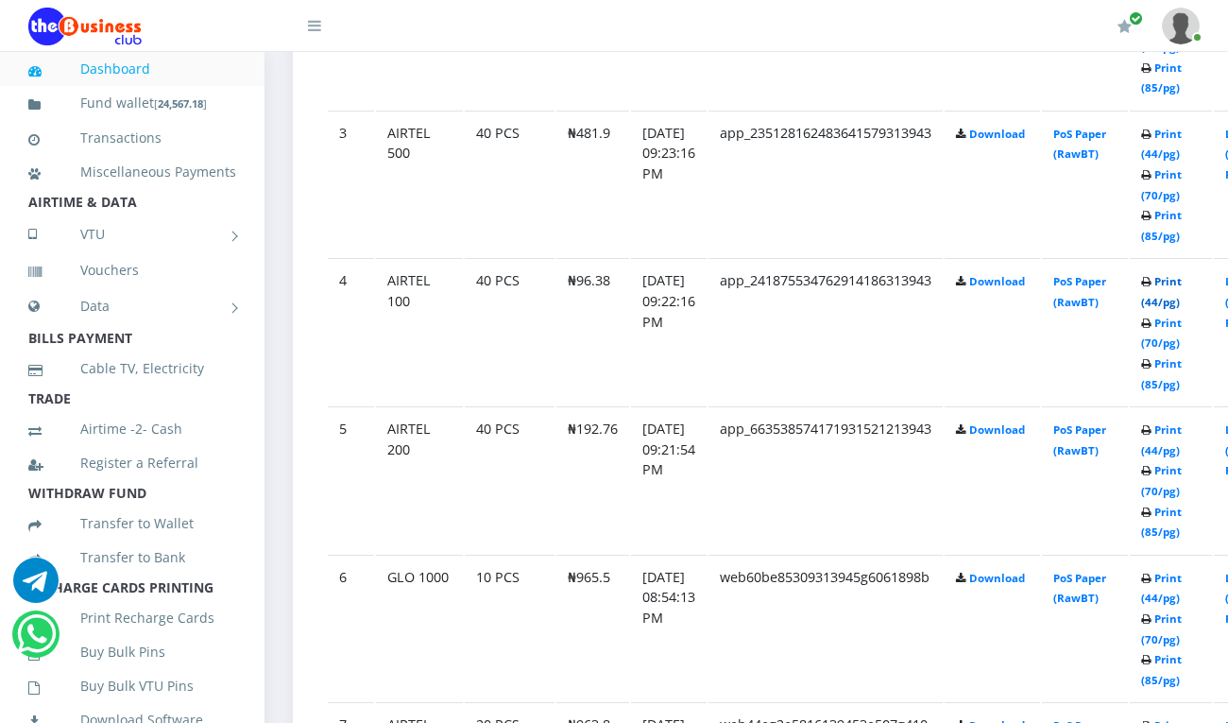
click at [1182, 284] on link "Print (44/pg)" at bounding box center [1161, 291] width 41 height 35
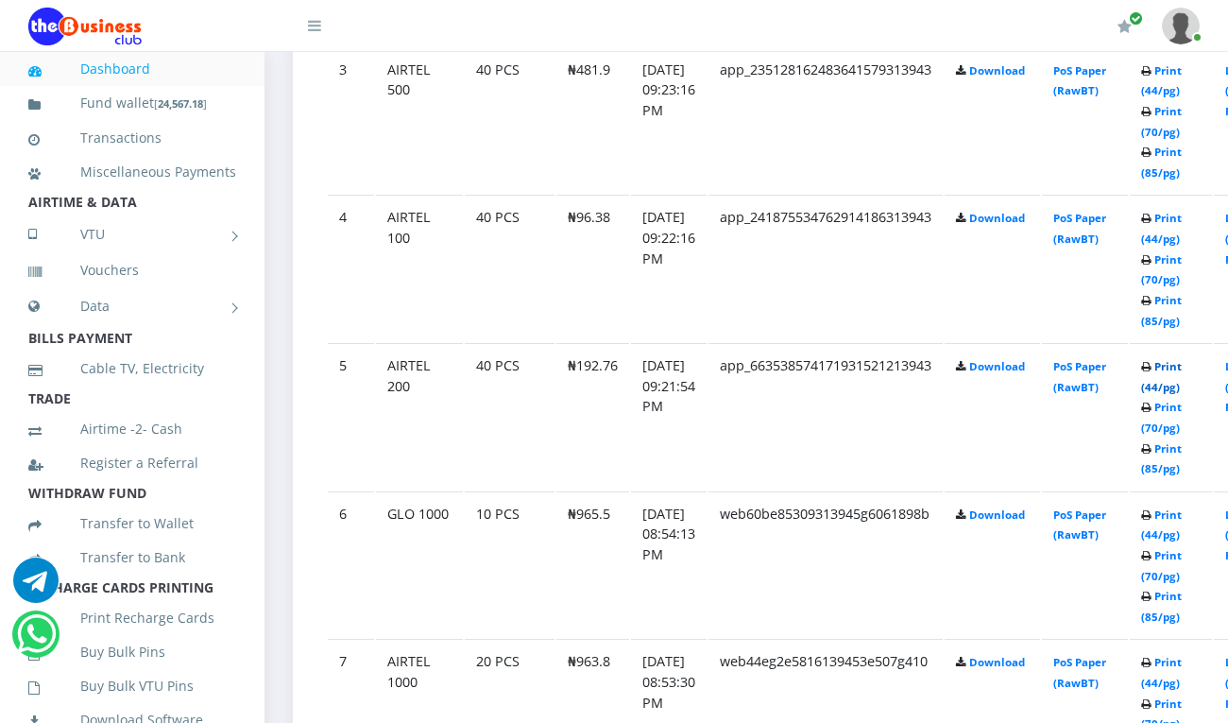
click at [1182, 368] on link "Print (44/pg)" at bounding box center [1161, 376] width 41 height 35
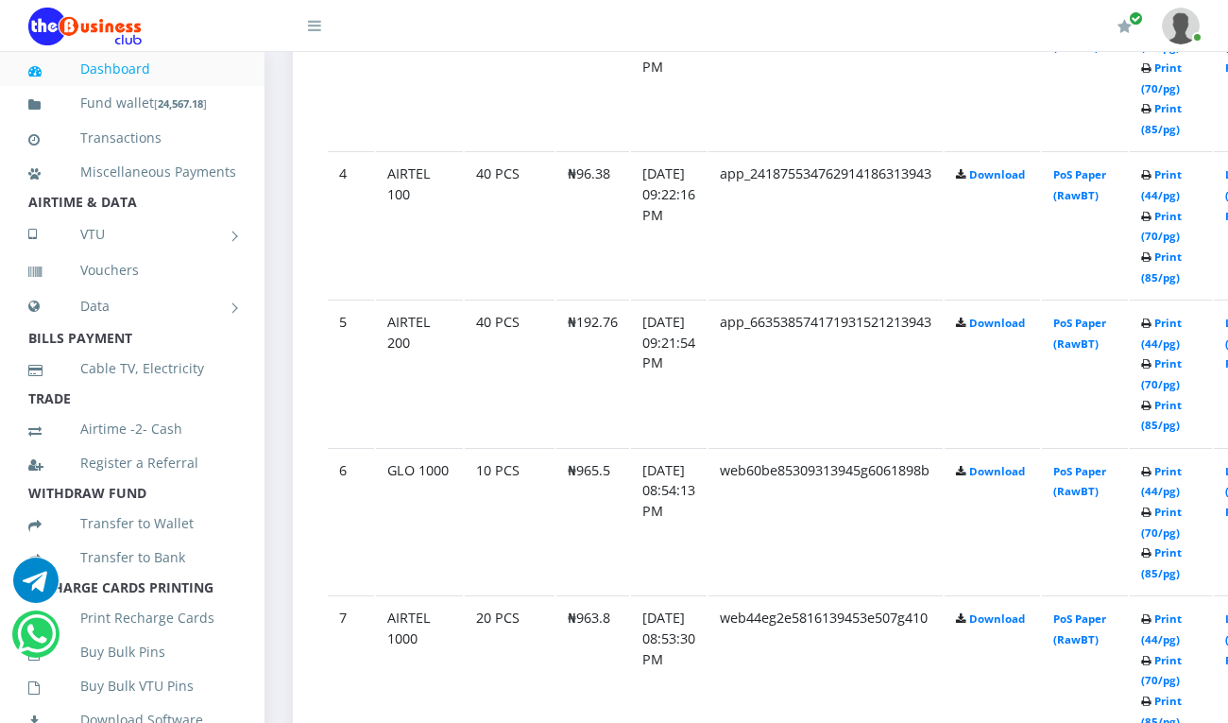
scroll to position [1444, 0]
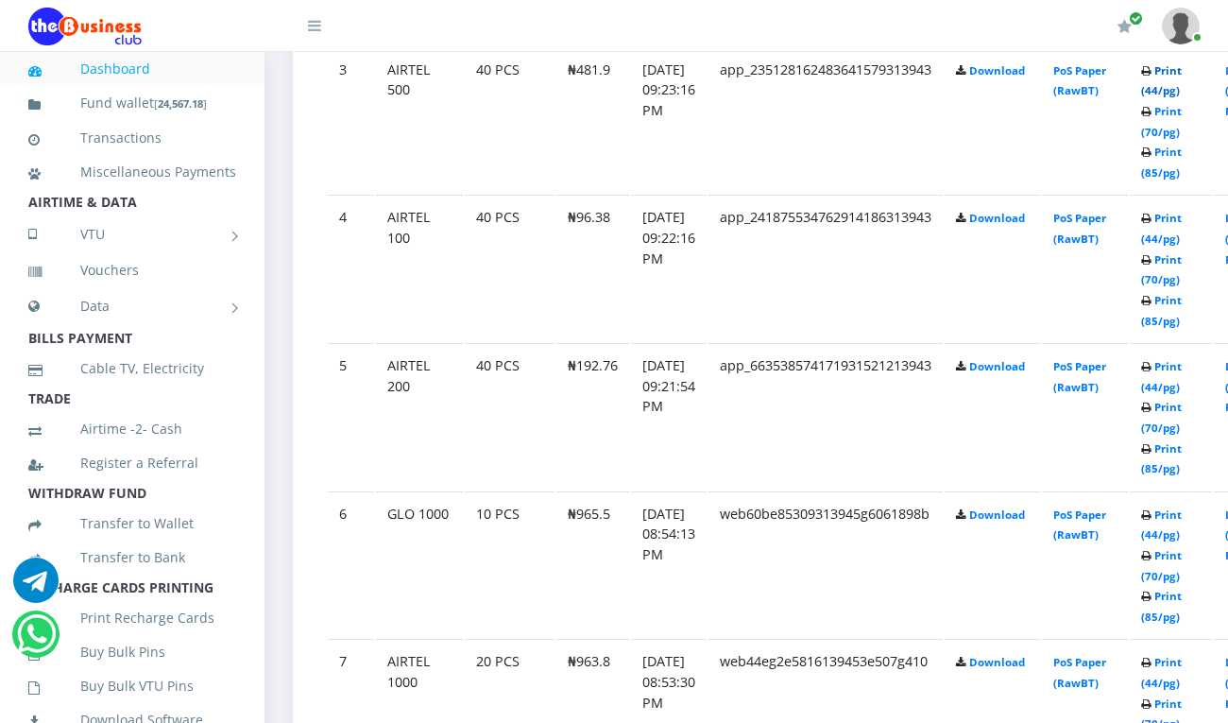
click at [1182, 68] on link "Print (44/pg)" at bounding box center [1161, 80] width 41 height 35
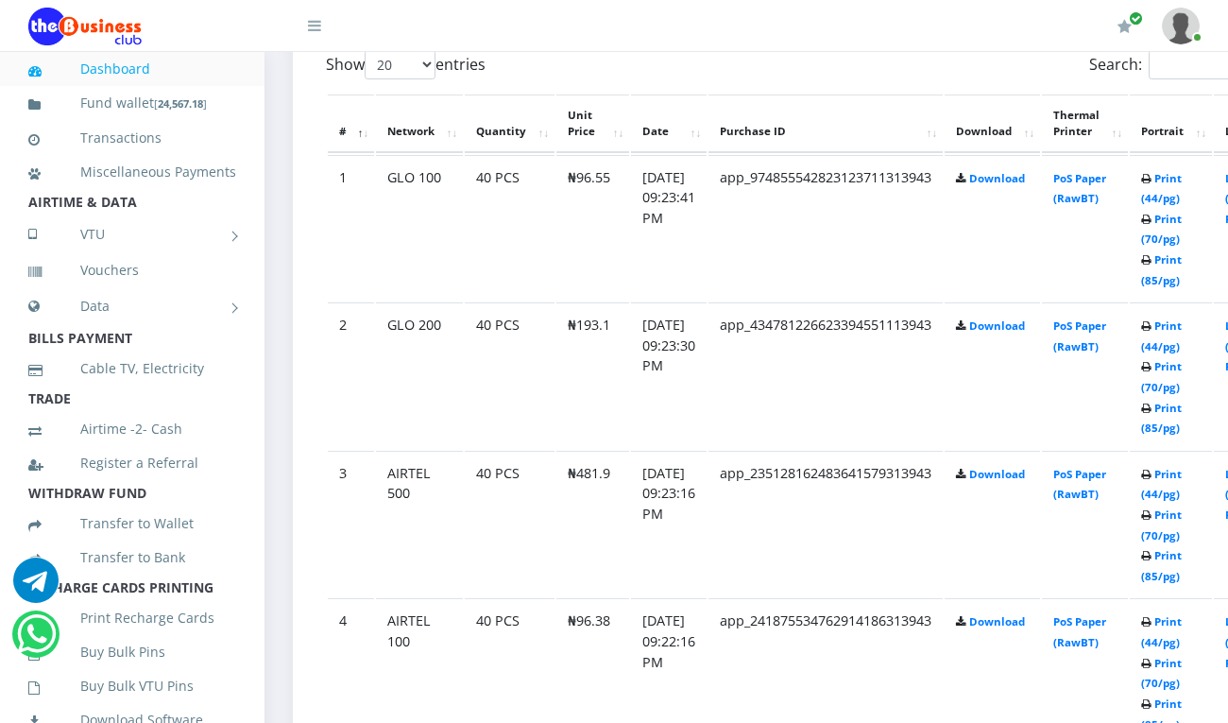
scroll to position [990, 0]
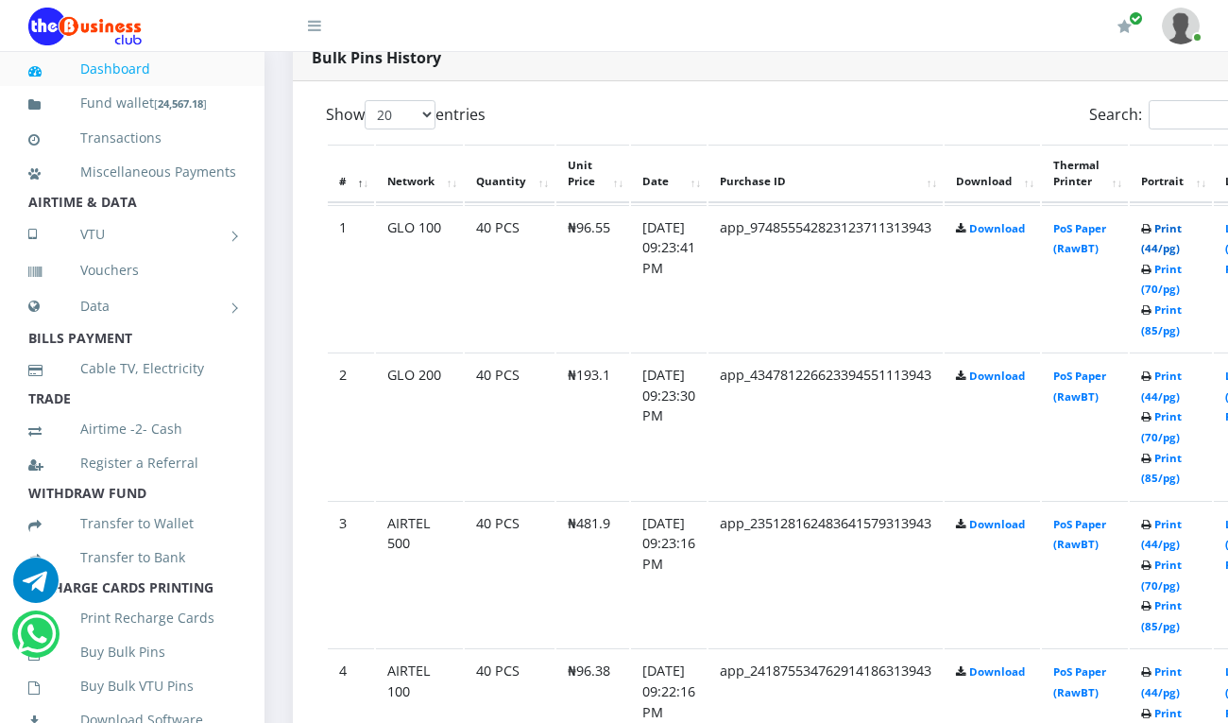
click at [1182, 228] on link "Print (44/pg)" at bounding box center [1161, 238] width 41 height 35
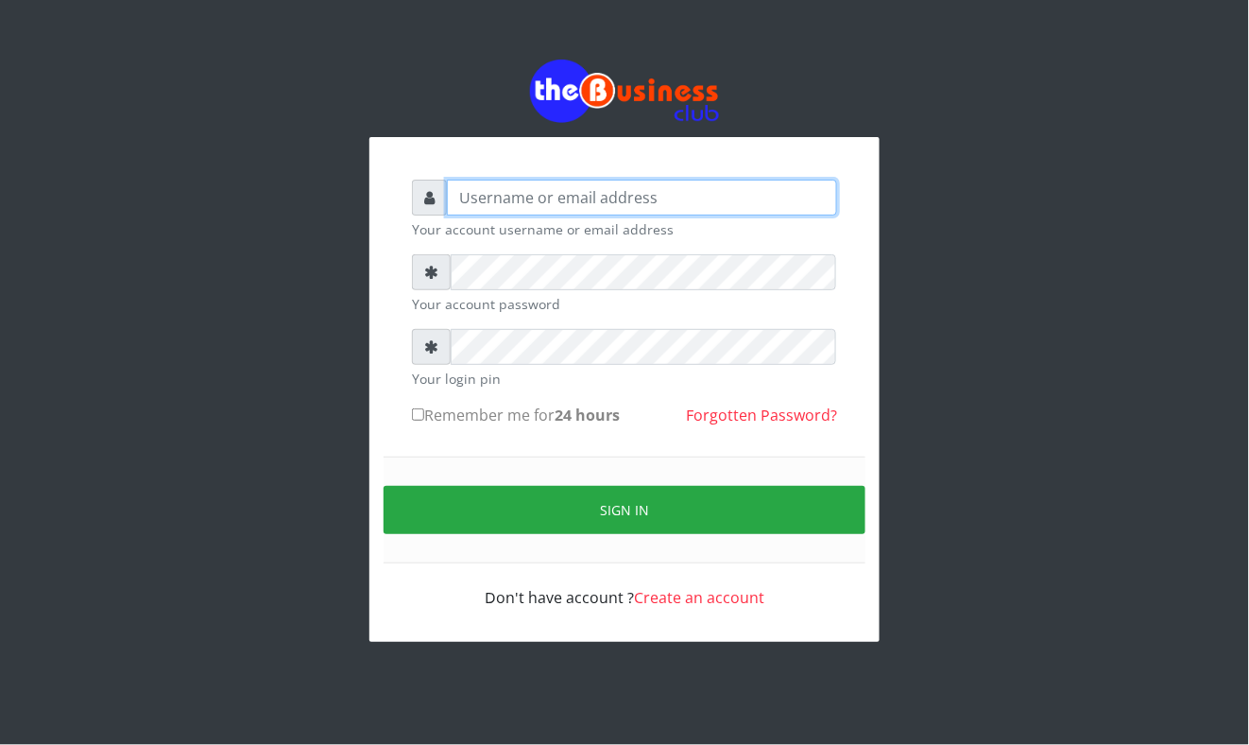
type input "Mavincio"
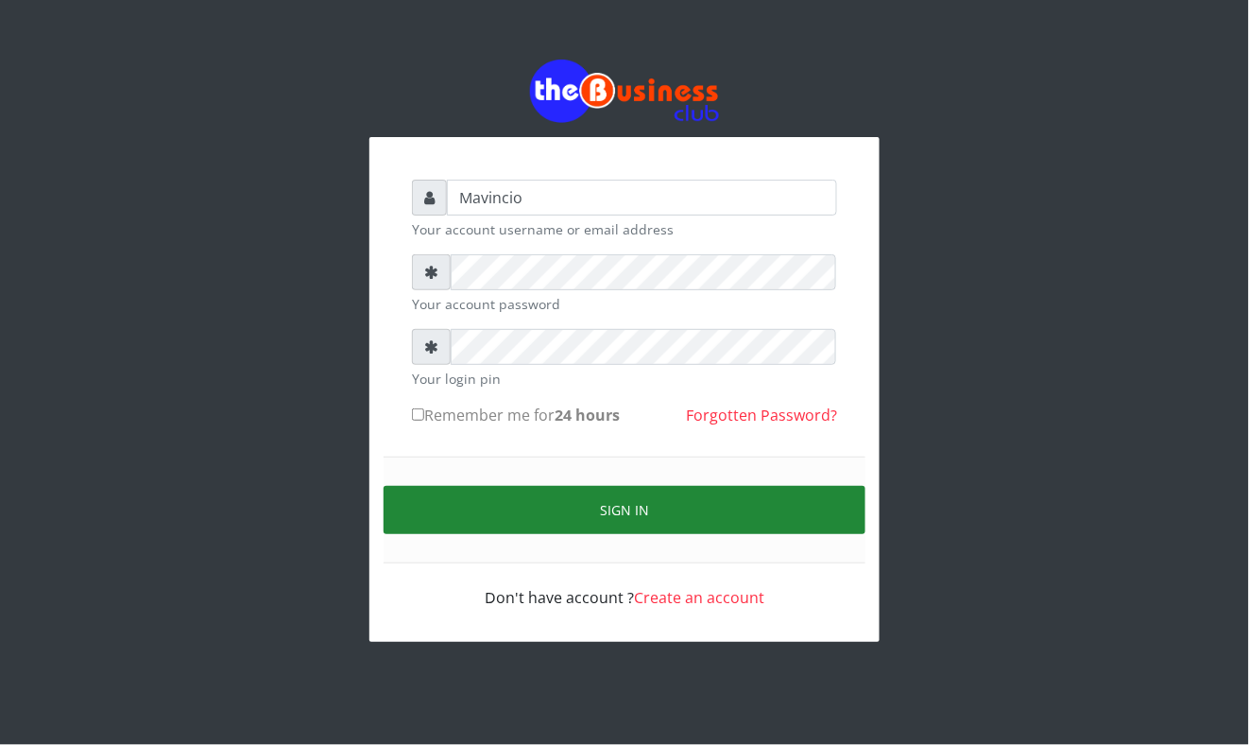
click at [603, 493] on button "Sign in" at bounding box center [625, 510] width 482 height 48
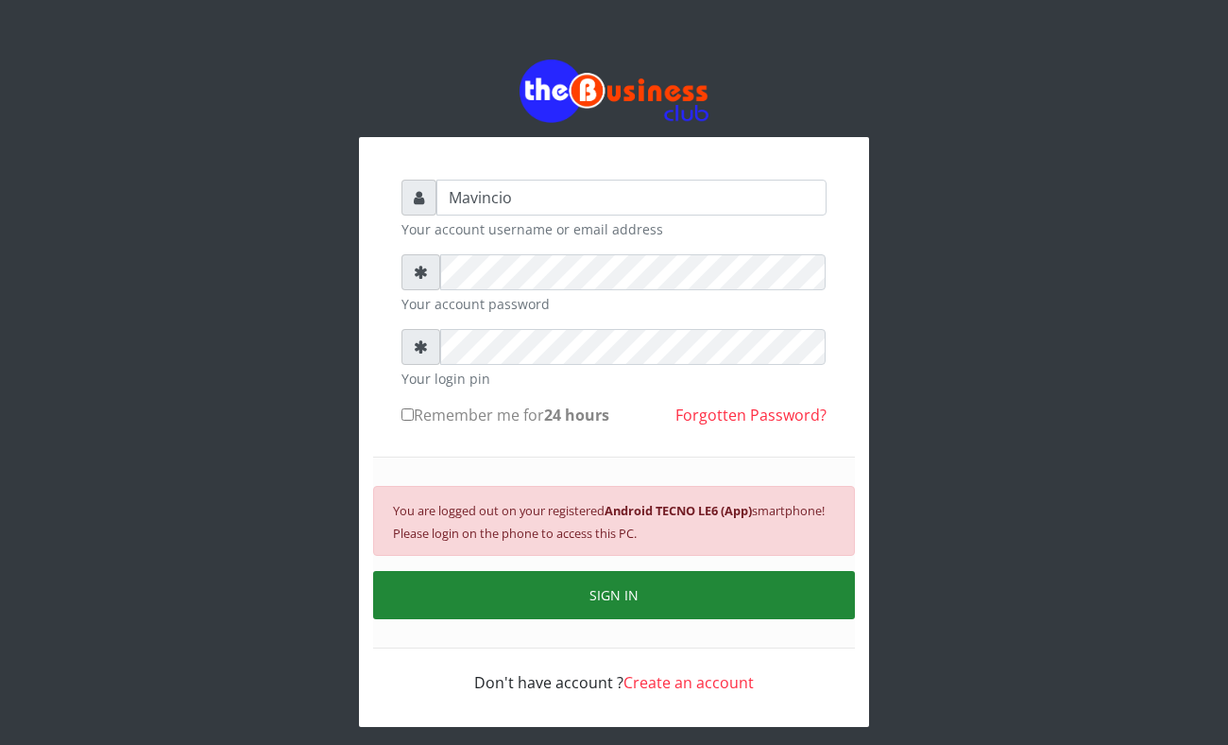
click at [606, 586] on button "SIGN IN" at bounding box center [614, 595] width 482 height 48
click at [601, 590] on button "SIGN IN" at bounding box center [614, 595] width 482 height 48
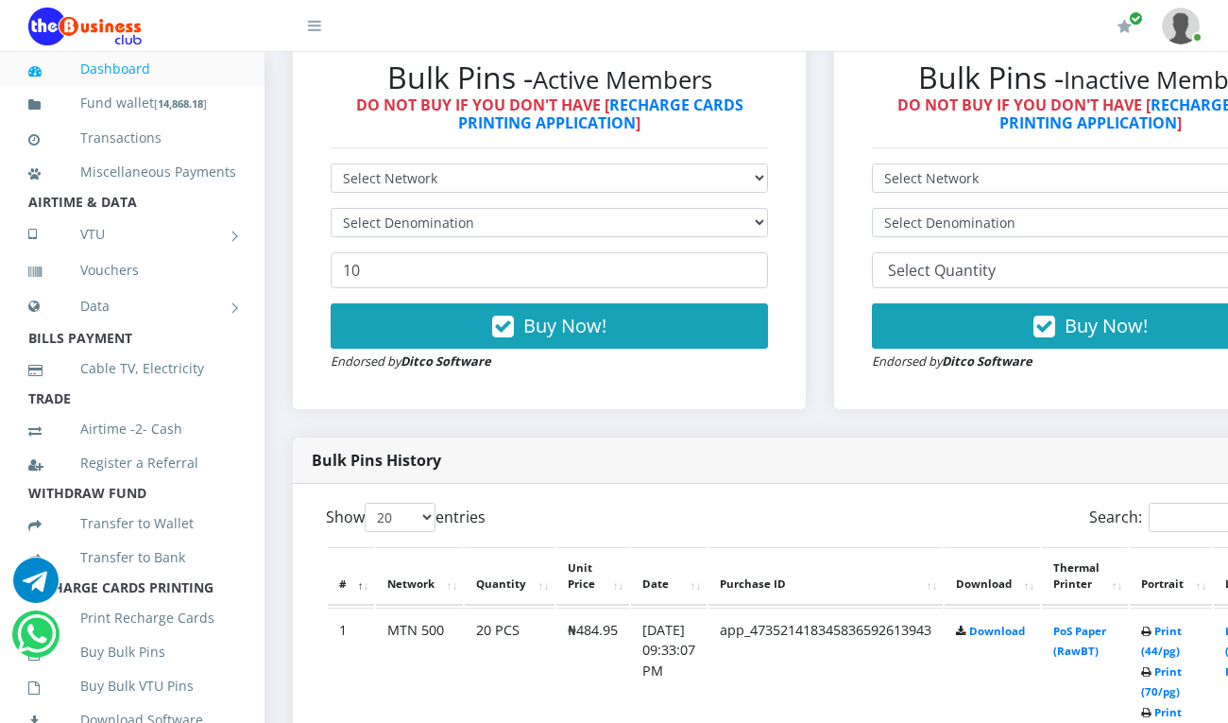
scroll to position [705, 0]
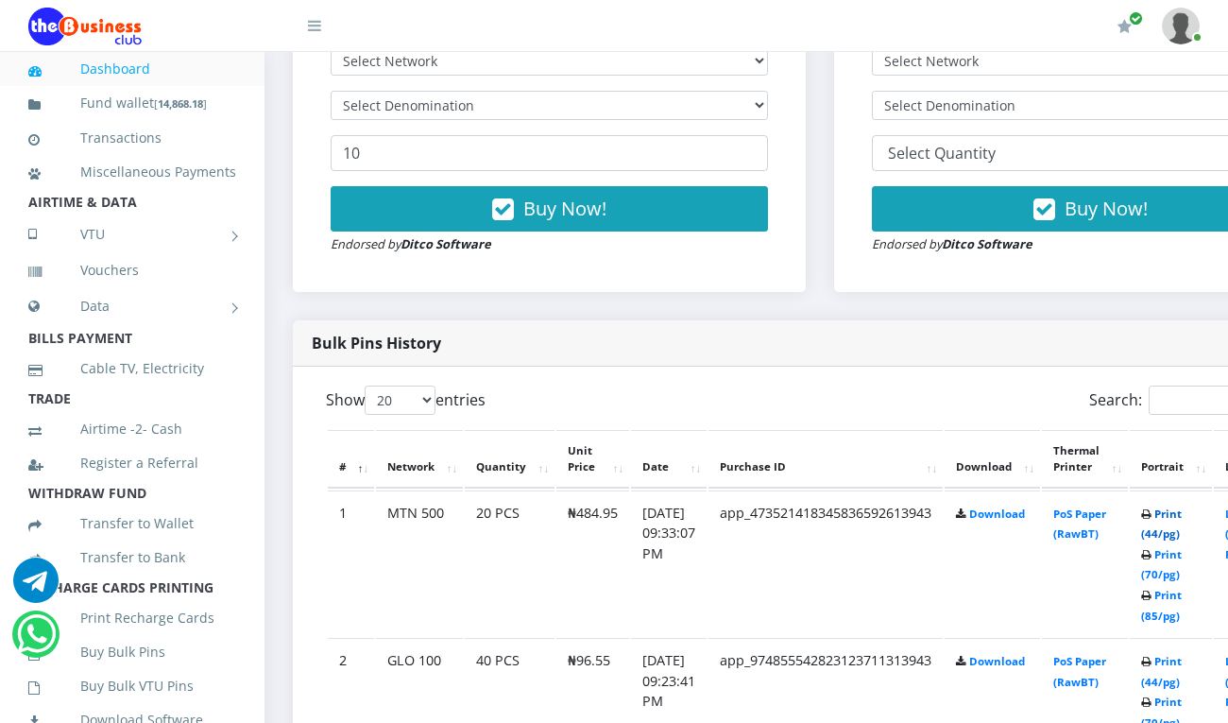
click at [1176, 510] on link "Print (44/pg)" at bounding box center [1161, 523] width 41 height 35
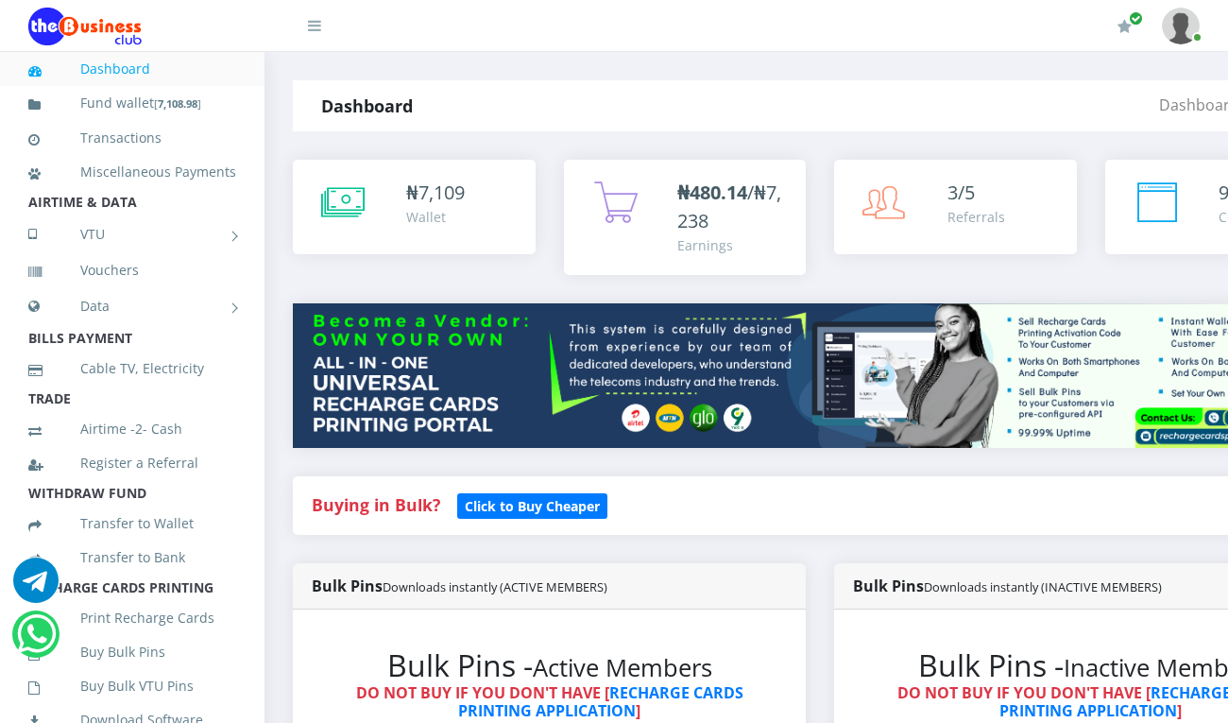
scroll to position [704, 0]
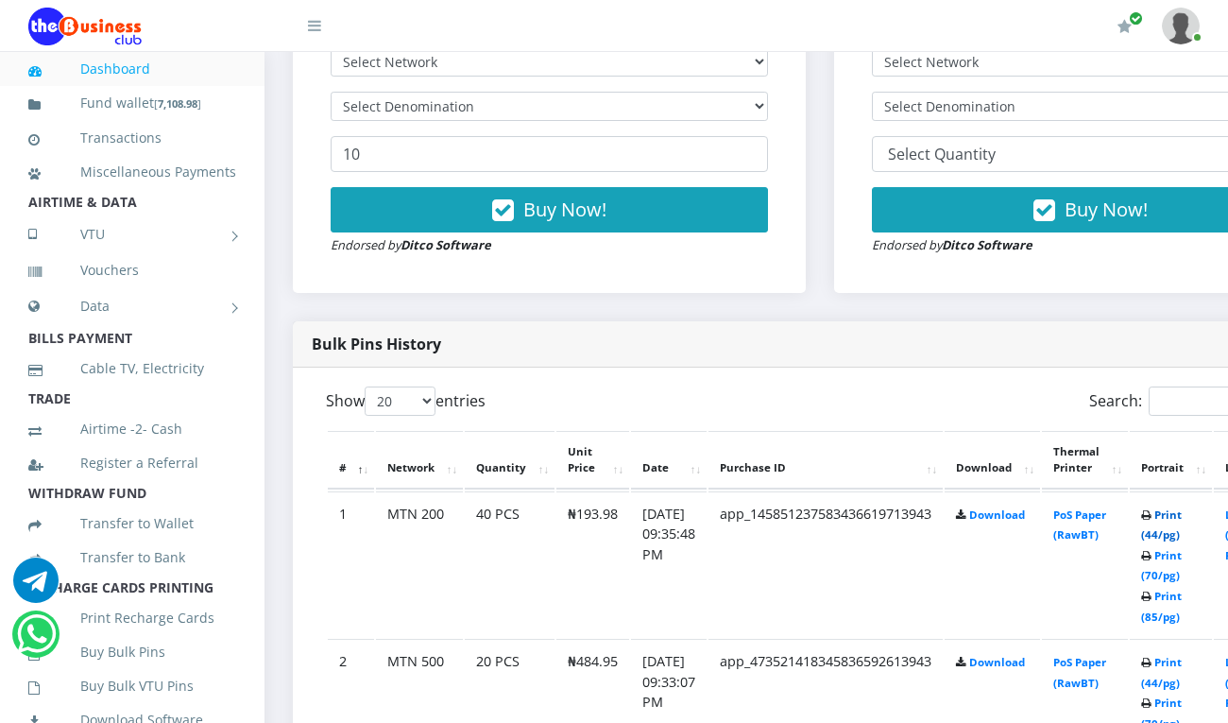
click at [1182, 516] on link "Print (44/pg)" at bounding box center [1161, 524] width 41 height 35
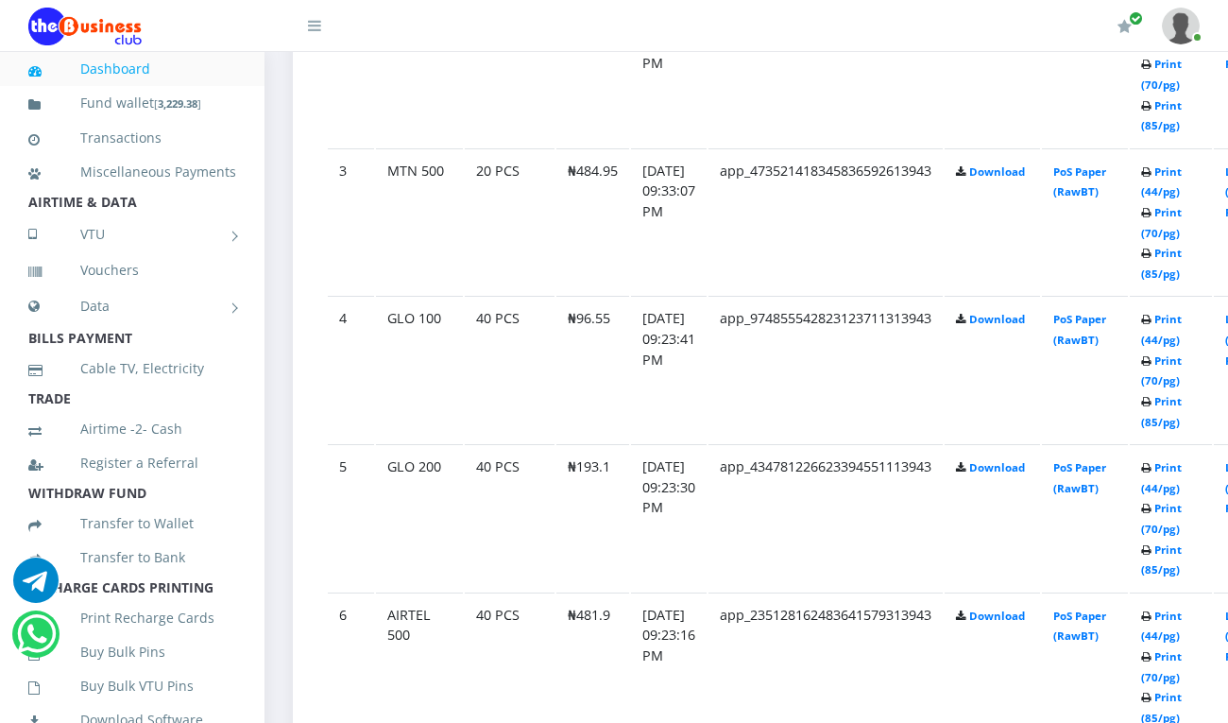
scroll to position [1344, 0]
click at [1182, 463] on link "Print (44/pg)" at bounding box center [1161, 476] width 41 height 35
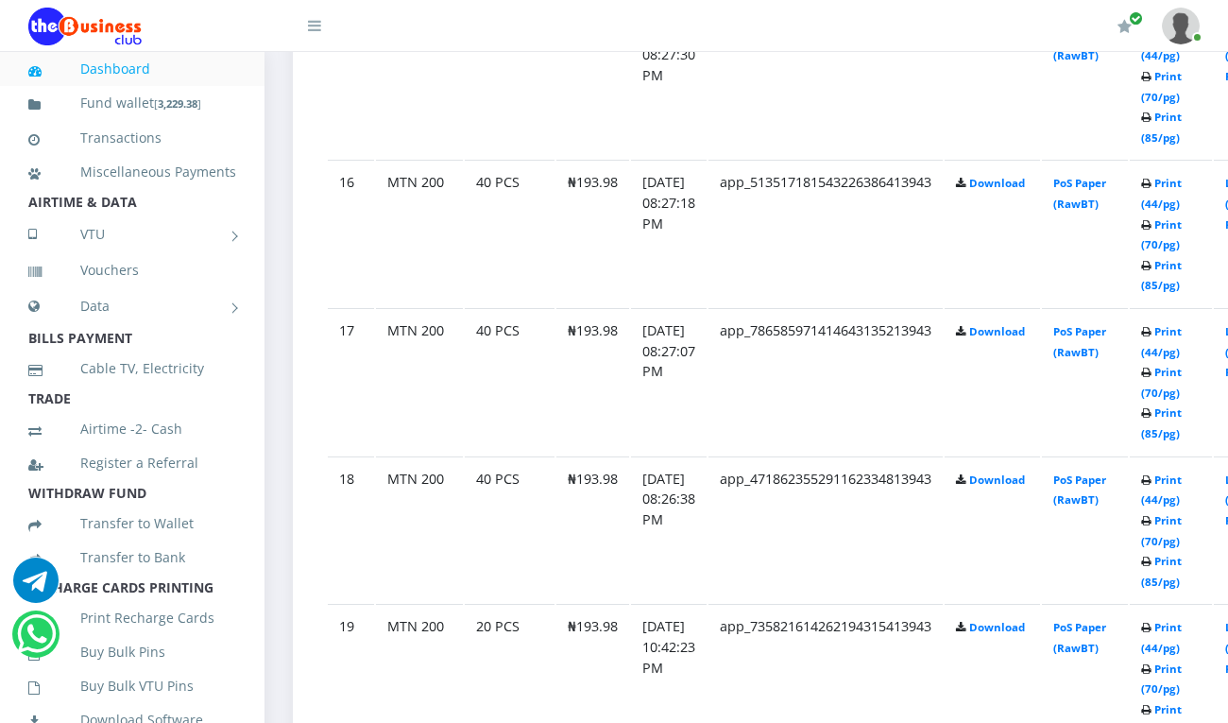
scroll to position [3293, 0]
